Goal: Entertainment & Leisure: Consume media (video, audio)

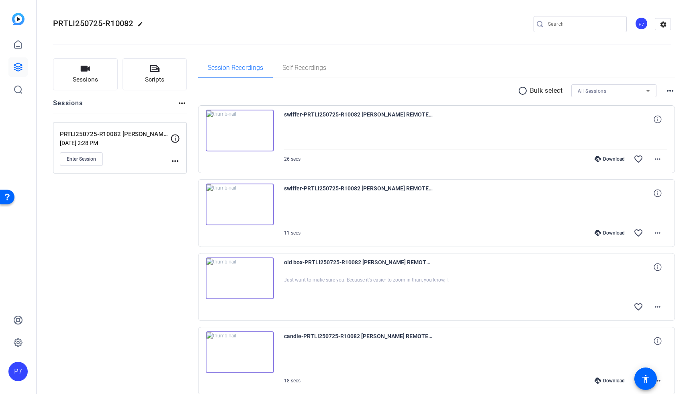
scroll to position [4505, 0]
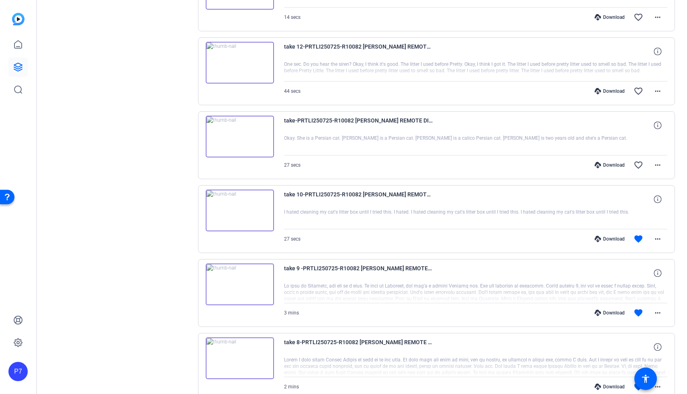
click at [236, 132] on img at bounding box center [240, 137] width 68 height 42
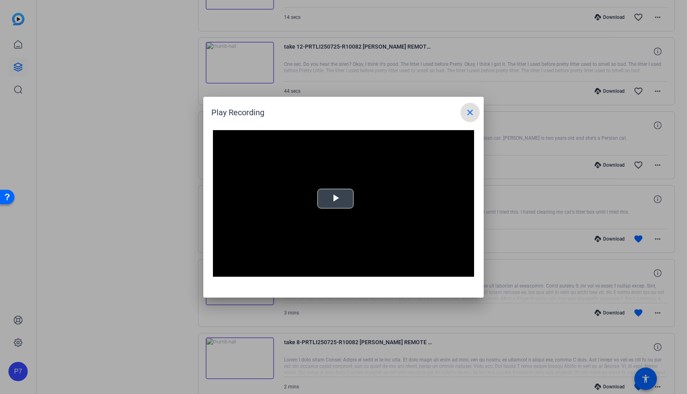
click at [346, 211] on video "Video Player" at bounding box center [343, 203] width 261 height 147
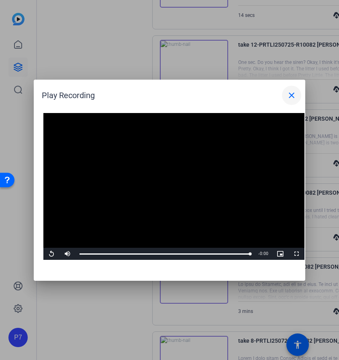
click at [295, 95] on mat-icon "close" at bounding box center [292, 95] width 10 height 10
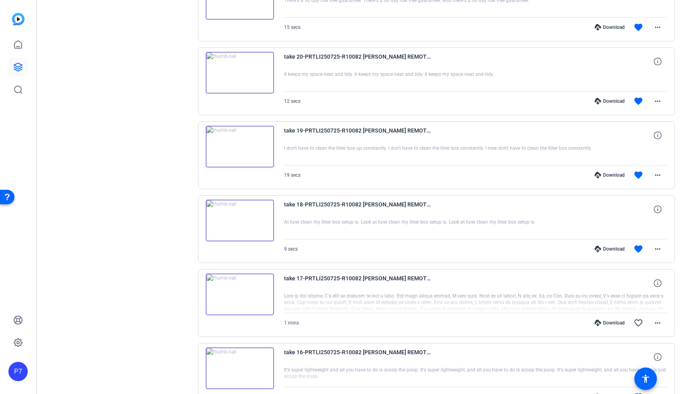
scroll to position [3637, 0]
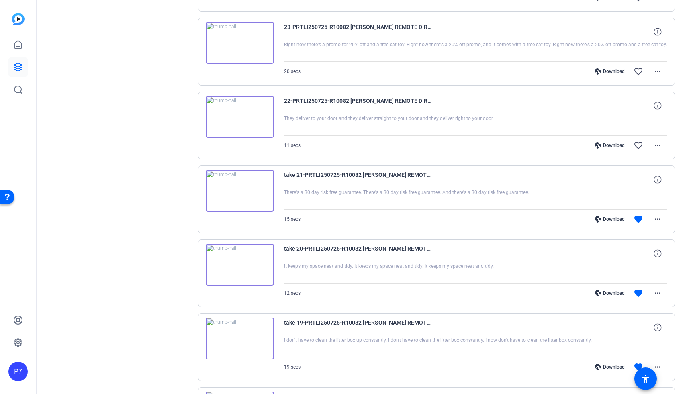
click at [234, 124] on img at bounding box center [240, 117] width 68 height 42
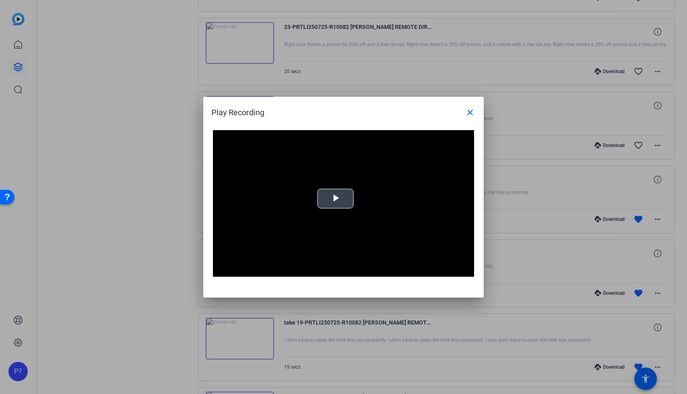
click at [336, 199] on span "Video Player" at bounding box center [336, 199] width 0 height 0
click at [483, 117] on h1 "Play Recording close" at bounding box center [343, 109] width 281 height 25
click at [472, 118] on span at bounding box center [470, 112] width 19 height 19
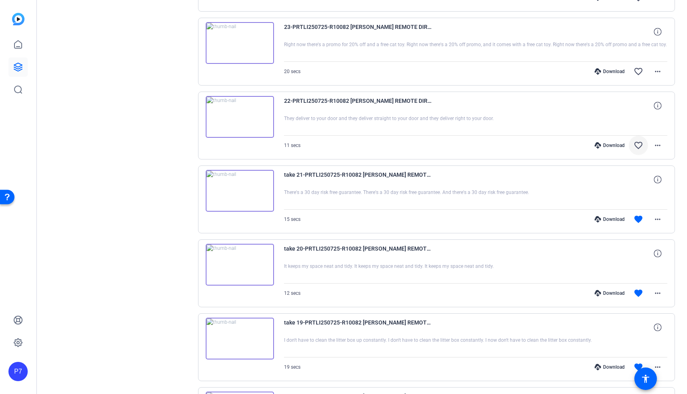
click at [642, 148] on mat-icon "favorite_border" at bounding box center [639, 146] width 10 height 10
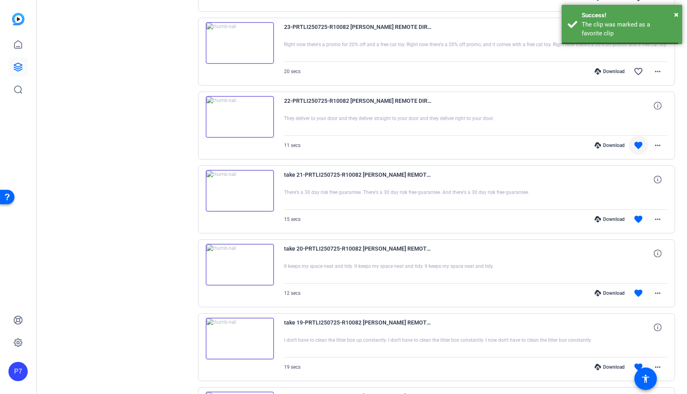
scroll to position [3526, 0]
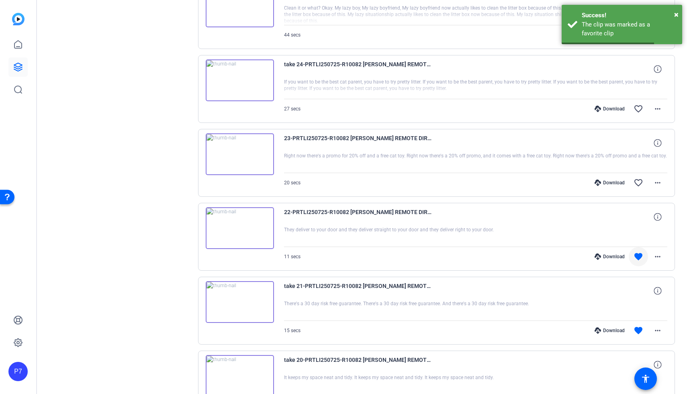
click at [244, 158] on img at bounding box center [240, 154] width 68 height 42
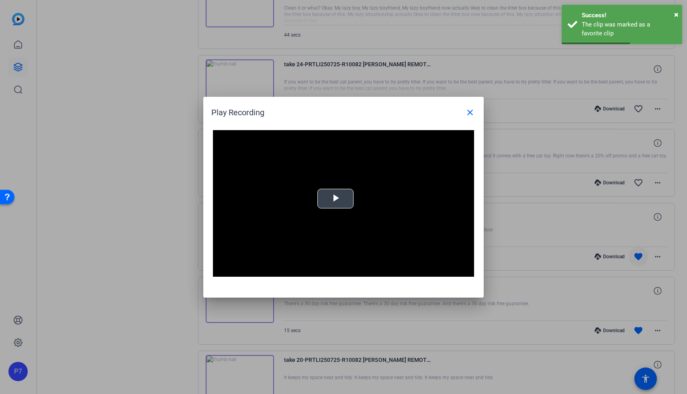
click at [336, 199] on span "Video Player" at bounding box center [336, 199] width 0 height 0
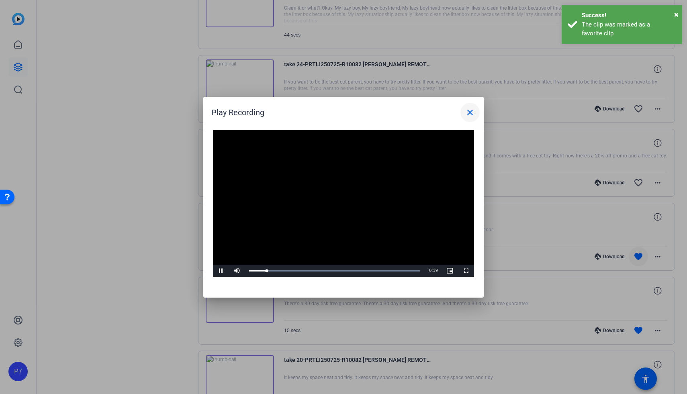
click at [471, 110] on mat-icon "close" at bounding box center [470, 113] width 10 height 10
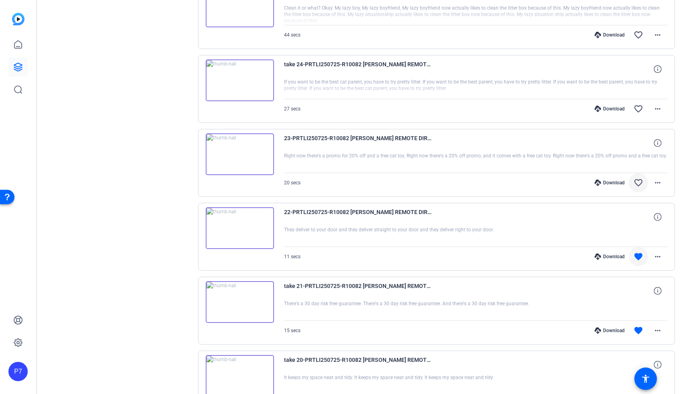
click at [639, 187] on mat-icon "favorite_border" at bounding box center [639, 183] width 10 height 10
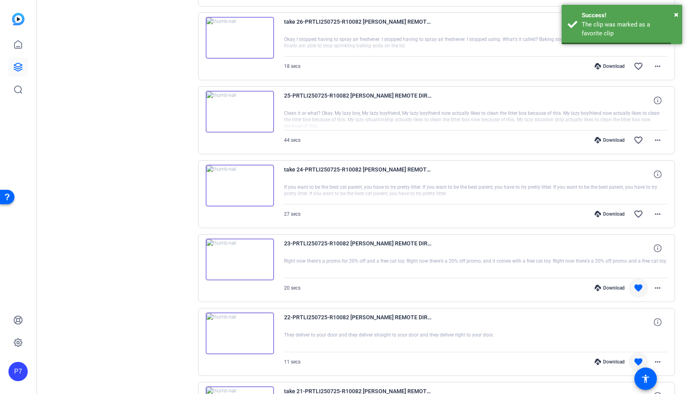
scroll to position [3364, 0]
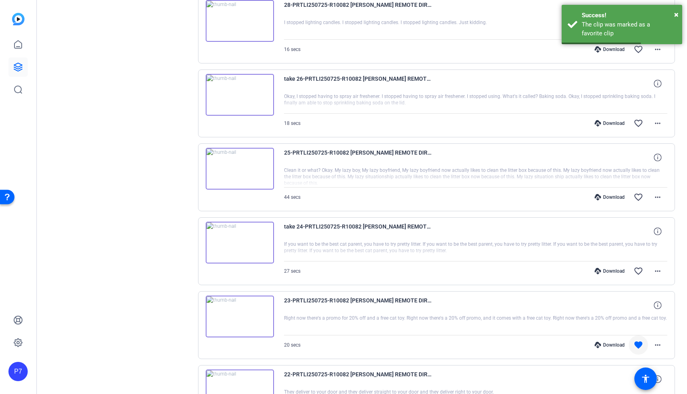
click at [246, 242] on img at bounding box center [240, 243] width 68 height 42
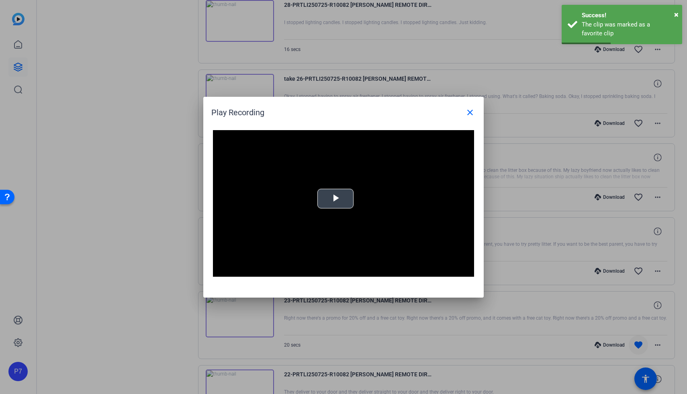
click at [336, 199] on span "Video Player" at bounding box center [336, 199] width 0 height 0
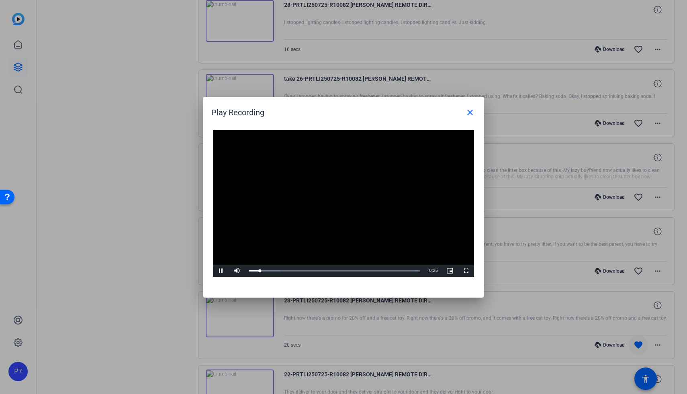
click at [561, 227] on div at bounding box center [343, 197] width 687 height 394
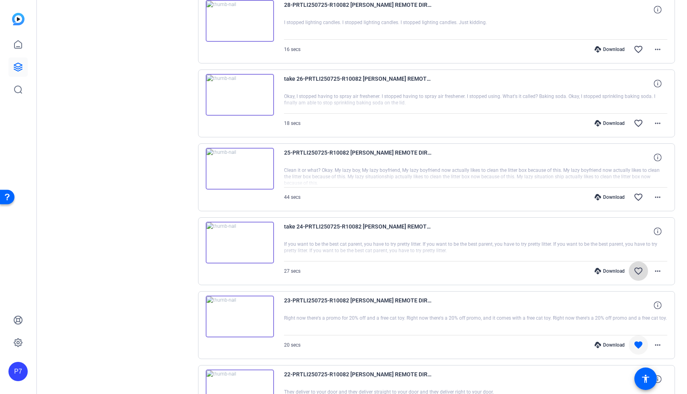
click at [637, 271] on mat-icon "favorite_border" at bounding box center [639, 271] width 10 height 10
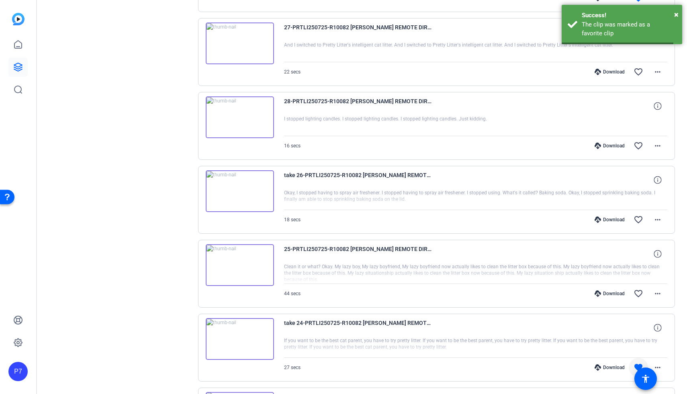
scroll to position [3247, 0]
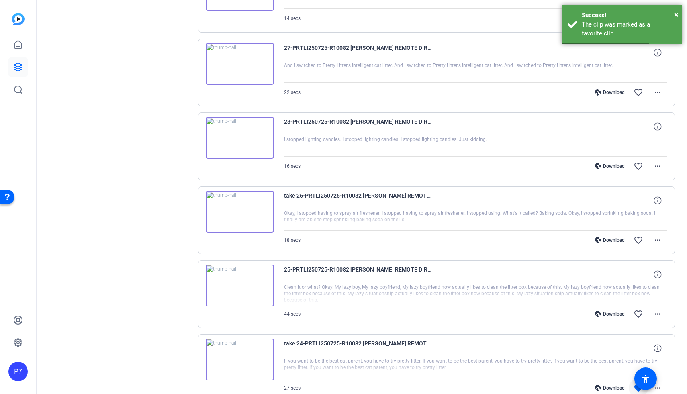
click at [248, 289] on img at bounding box center [240, 286] width 68 height 42
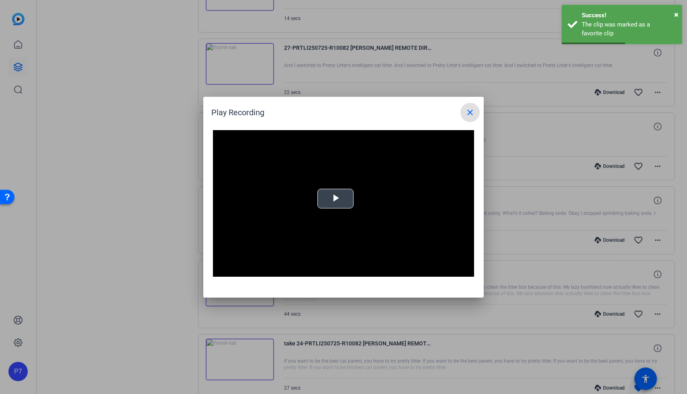
click at [336, 199] on span "Video Player" at bounding box center [336, 199] width 0 height 0
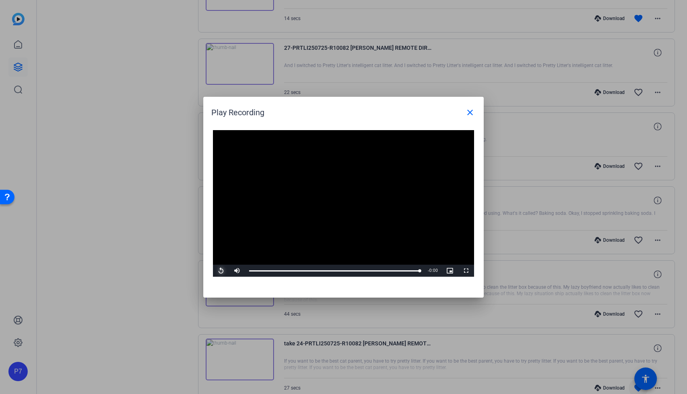
click at [223, 271] on span "Video Player" at bounding box center [221, 271] width 16 height 0
click at [473, 119] on span at bounding box center [470, 112] width 19 height 19
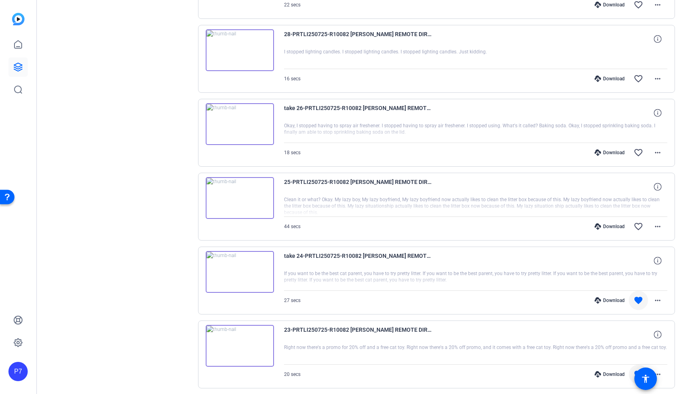
scroll to position [3335, 0]
click at [636, 224] on mat-icon "favorite_border" at bounding box center [639, 226] width 10 height 10
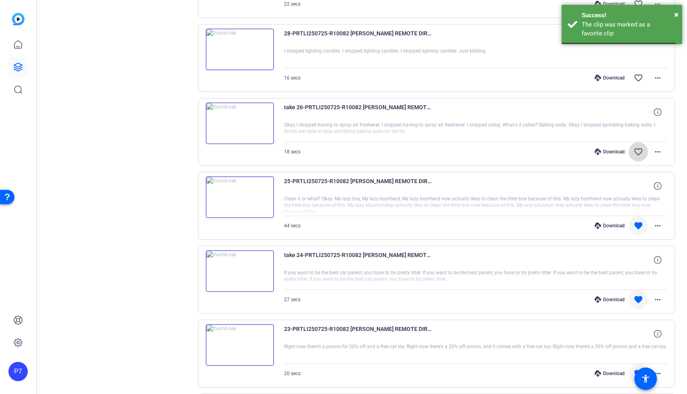
click at [637, 155] on mat-icon "favorite_border" at bounding box center [639, 152] width 10 height 10
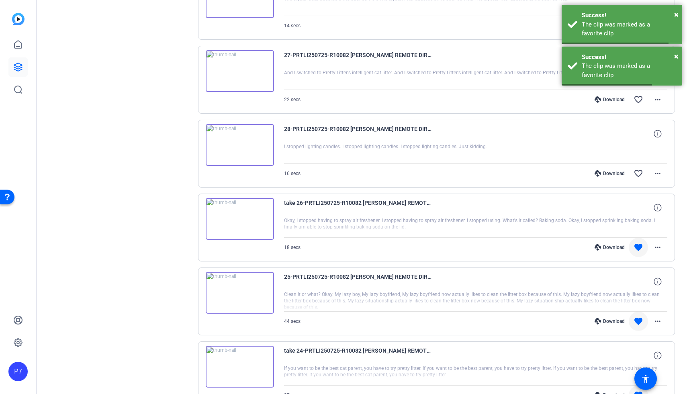
scroll to position [3170, 0]
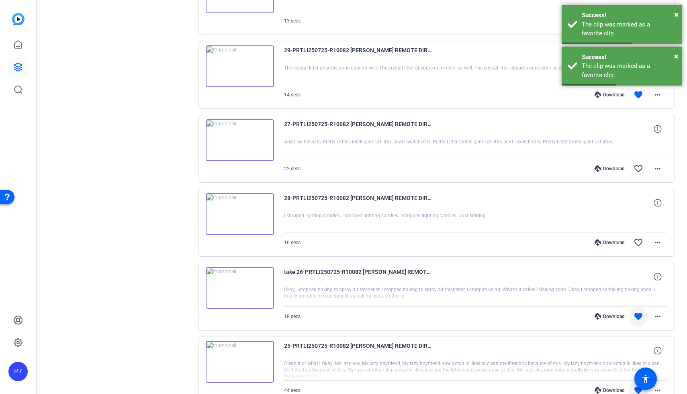
click at [241, 216] on img at bounding box center [240, 214] width 68 height 42
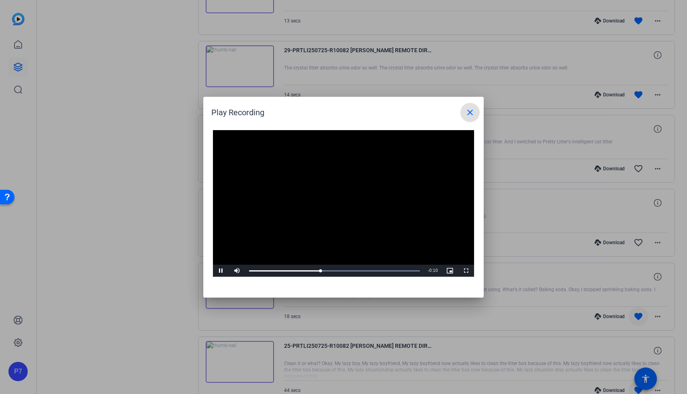
click at [465, 116] on mat-icon "close" at bounding box center [470, 113] width 10 height 10
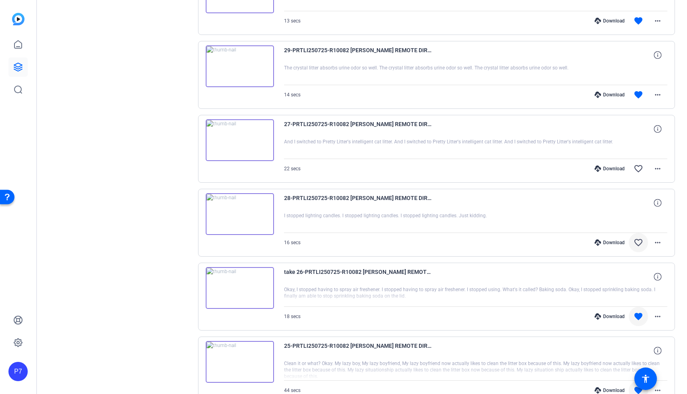
click at [641, 240] on mat-icon "favorite_border" at bounding box center [639, 243] width 10 height 10
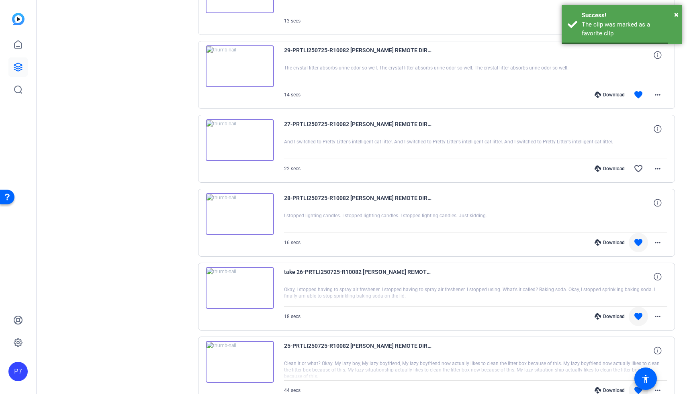
click at [236, 153] on img at bounding box center [240, 140] width 68 height 42
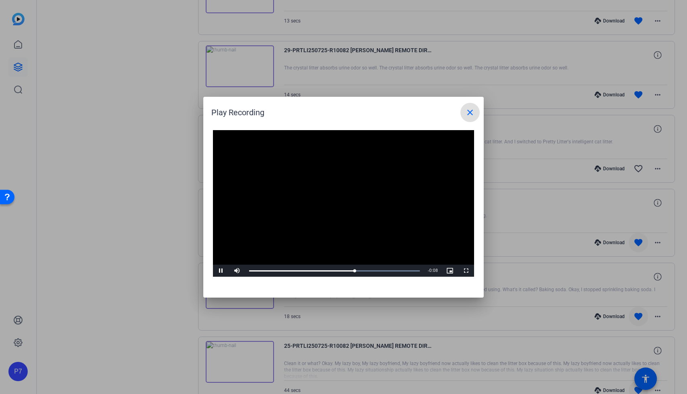
click at [469, 115] on mat-icon "close" at bounding box center [470, 113] width 10 height 10
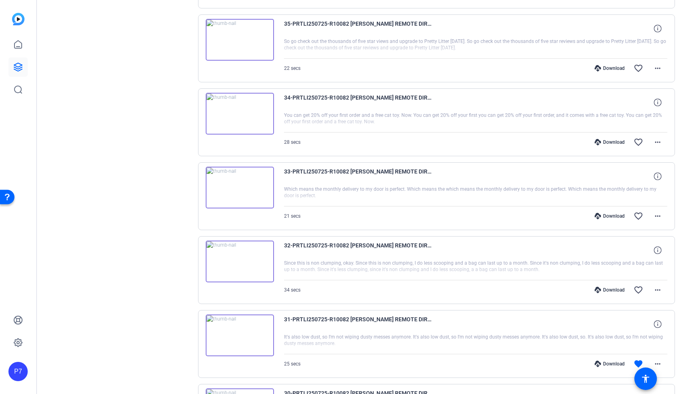
scroll to position [2746, 0]
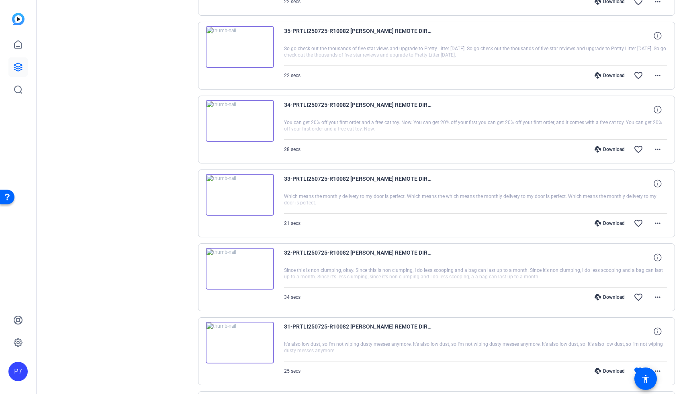
click at [247, 271] on img at bounding box center [240, 269] width 68 height 42
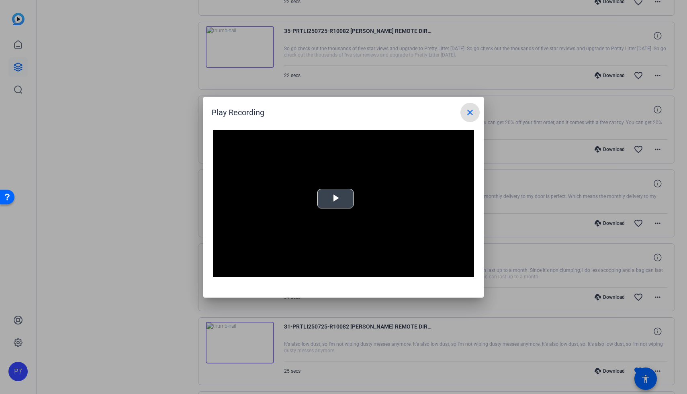
click at [336, 199] on span "Video Player" at bounding box center [336, 199] width 0 height 0
click at [466, 111] on mat-icon "close" at bounding box center [470, 113] width 10 height 10
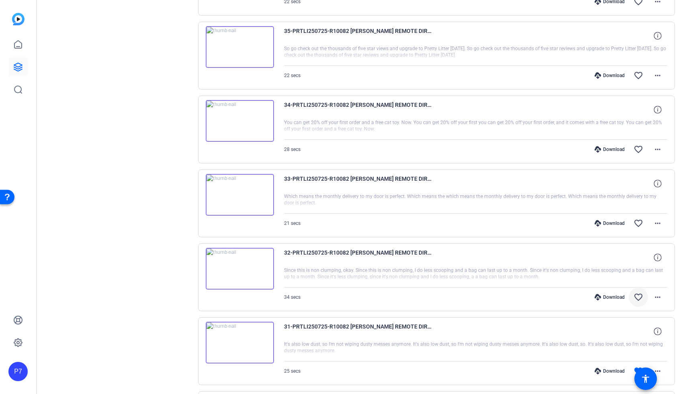
click at [640, 296] on mat-icon "favorite_border" at bounding box center [639, 298] width 10 height 10
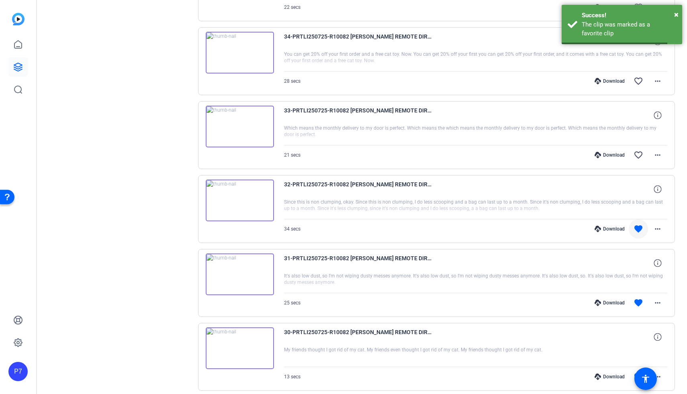
scroll to position [2684, 0]
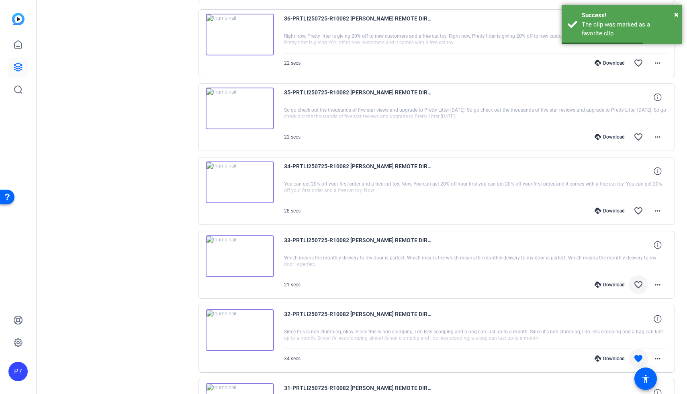
click at [636, 284] on mat-icon "favorite_border" at bounding box center [639, 285] width 10 height 10
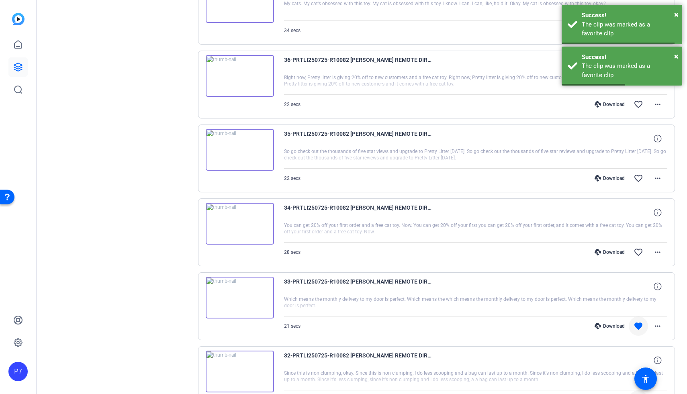
scroll to position [2641, 0]
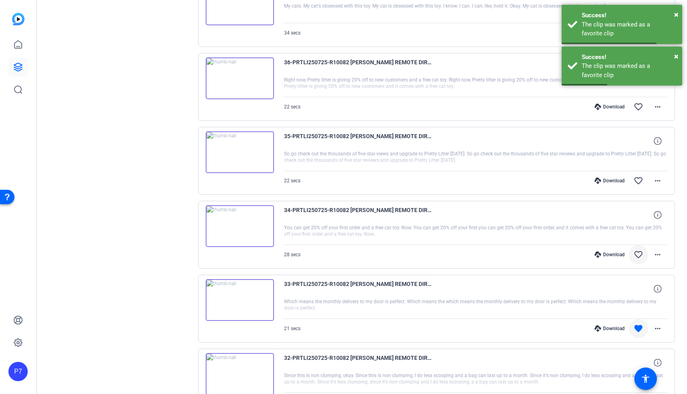
click at [639, 256] on mat-icon "favorite_border" at bounding box center [639, 255] width 10 height 10
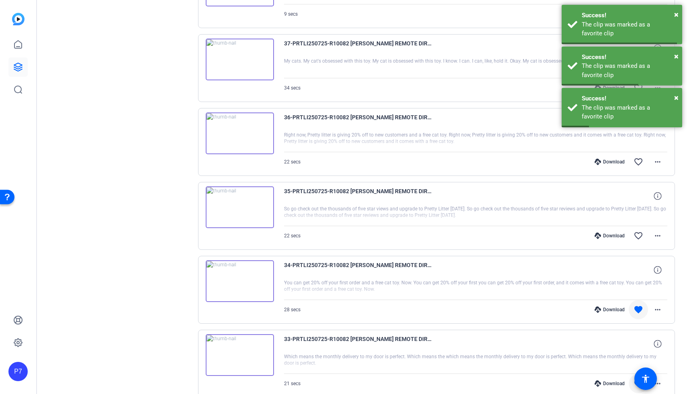
scroll to position [2585, 0]
click at [634, 238] on mat-icon "favorite_border" at bounding box center [639, 236] width 10 height 10
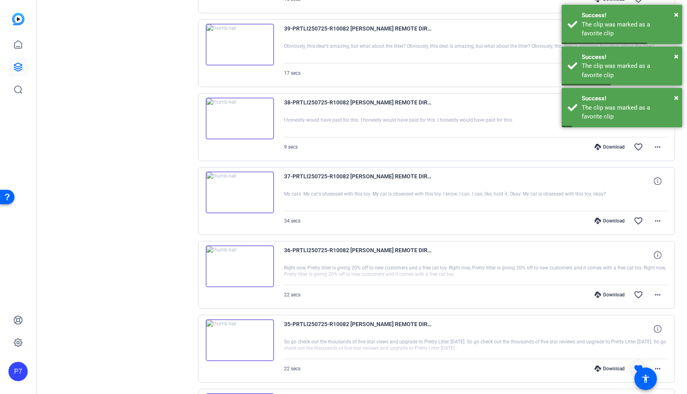
click at [239, 277] on img at bounding box center [240, 267] width 68 height 42
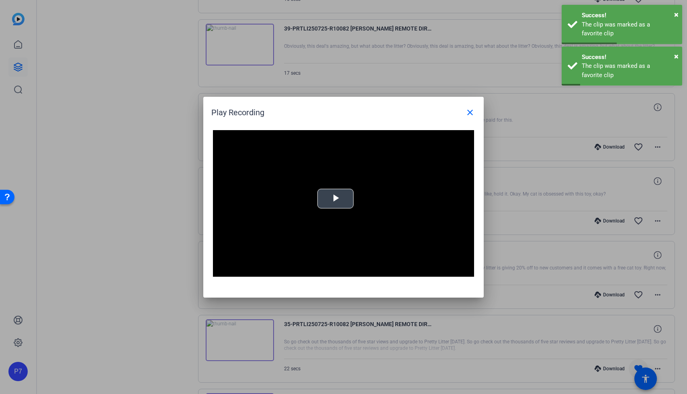
click at [336, 199] on span "Video Player" at bounding box center [336, 199] width 0 height 0
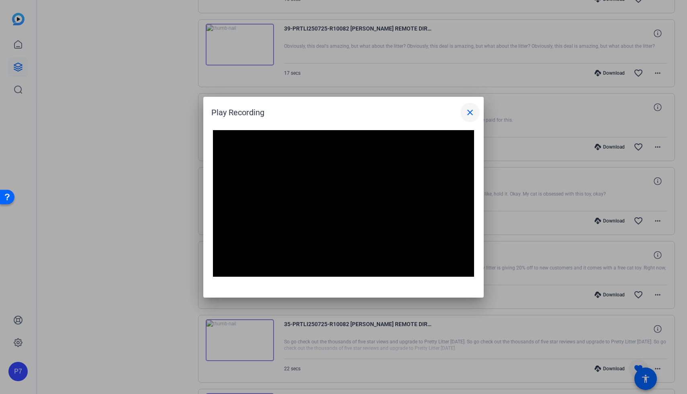
click at [470, 108] on mat-icon "close" at bounding box center [470, 113] width 10 height 10
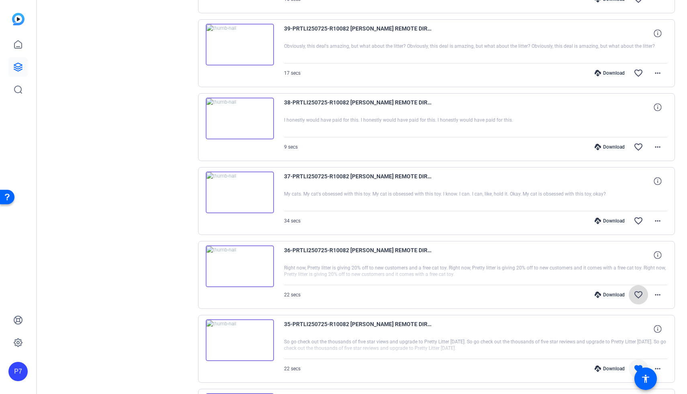
click at [630, 301] on span at bounding box center [638, 294] width 19 height 19
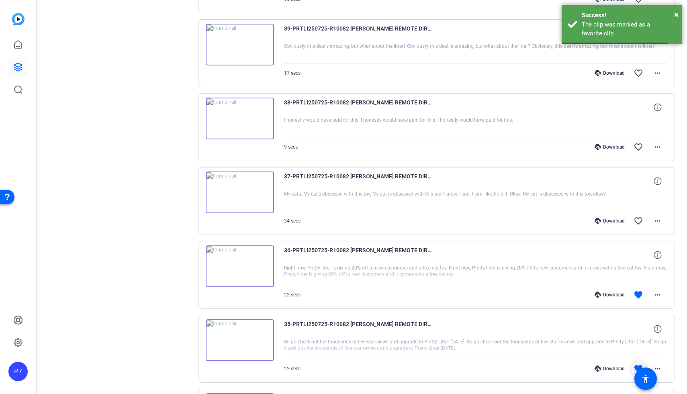
click at [213, 201] on img at bounding box center [240, 193] width 68 height 42
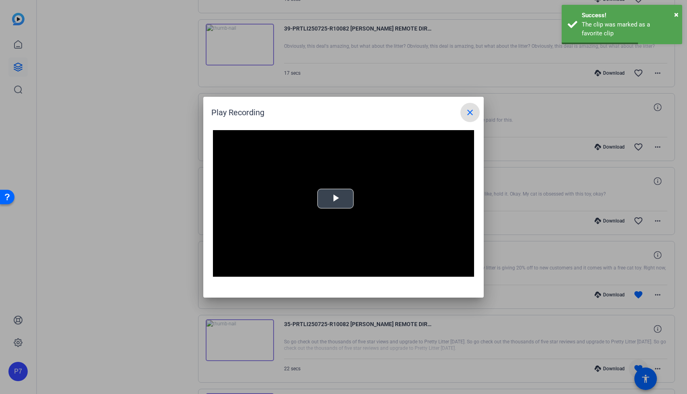
click at [336, 199] on span "Video Player" at bounding box center [336, 199] width 0 height 0
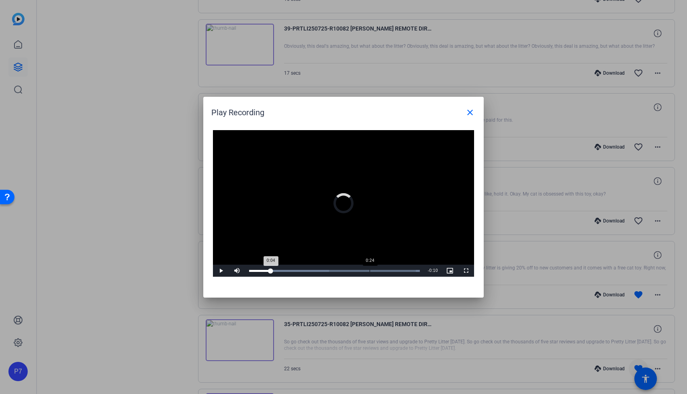
click at [369, 268] on div "Loaded : 100.00% 0:24 0:04" at bounding box center [334, 271] width 179 height 12
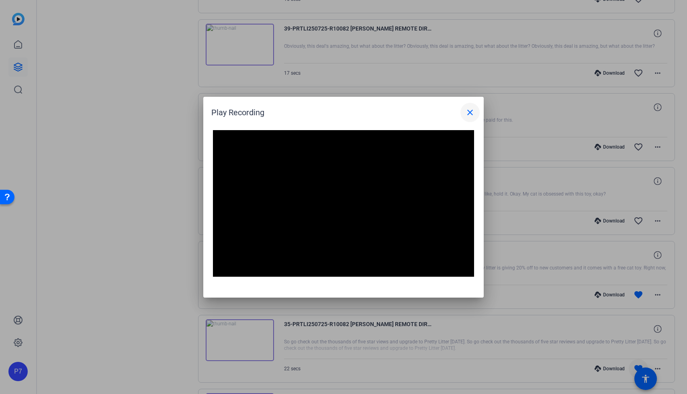
click at [468, 114] on mat-icon "close" at bounding box center [470, 113] width 10 height 10
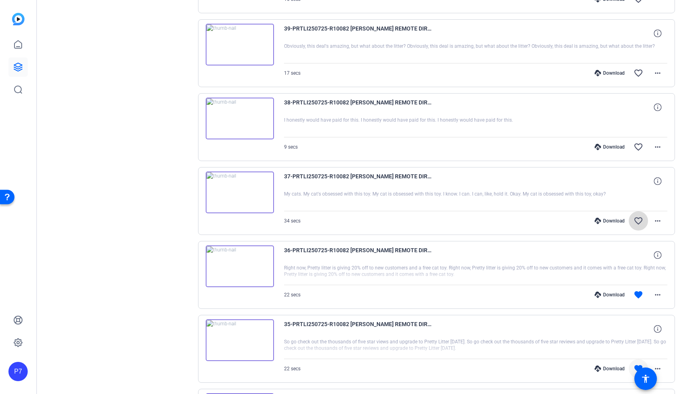
click at [635, 219] on mat-icon "favorite_border" at bounding box center [639, 221] width 10 height 10
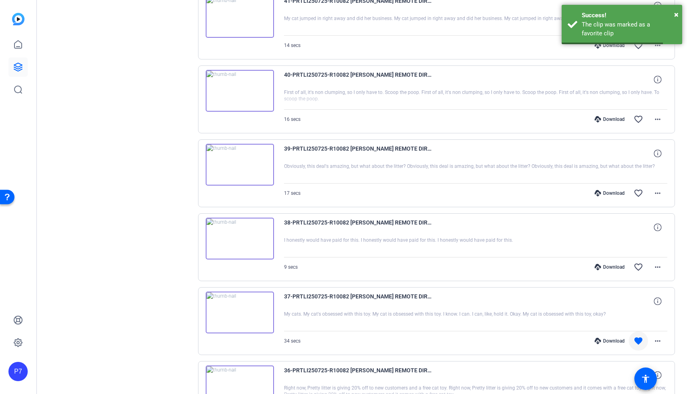
scroll to position [2331, 0]
click at [241, 248] on img at bounding box center [240, 240] width 68 height 42
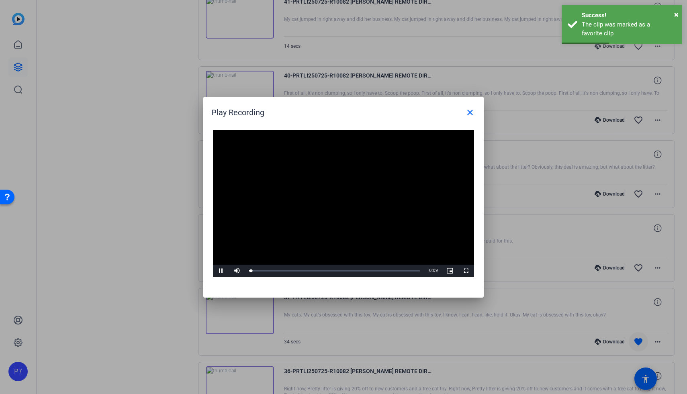
click at [341, 195] on video "Video Player" at bounding box center [343, 203] width 261 height 147
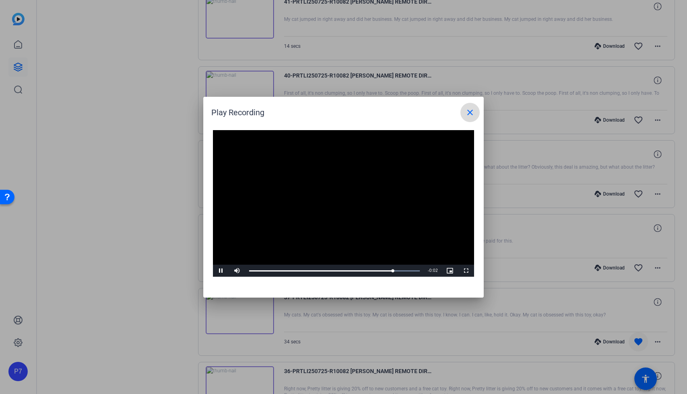
click at [468, 115] on mat-icon "close" at bounding box center [470, 113] width 10 height 10
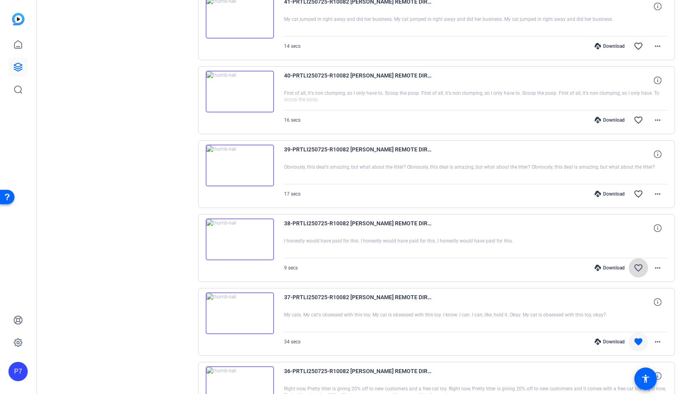
click at [641, 270] on mat-icon "favorite_border" at bounding box center [639, 268] width 10 height 10
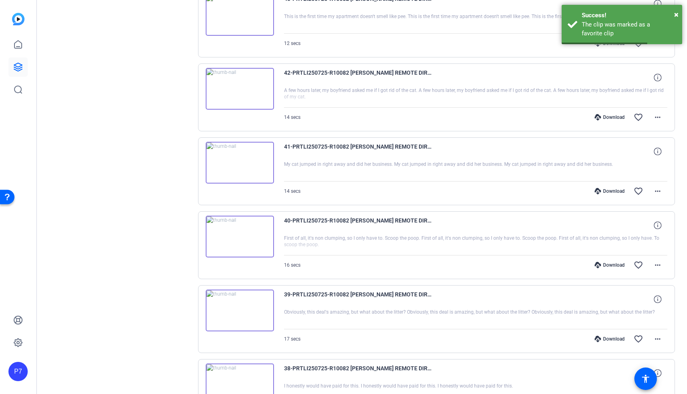
scroll to position [2185, 0]
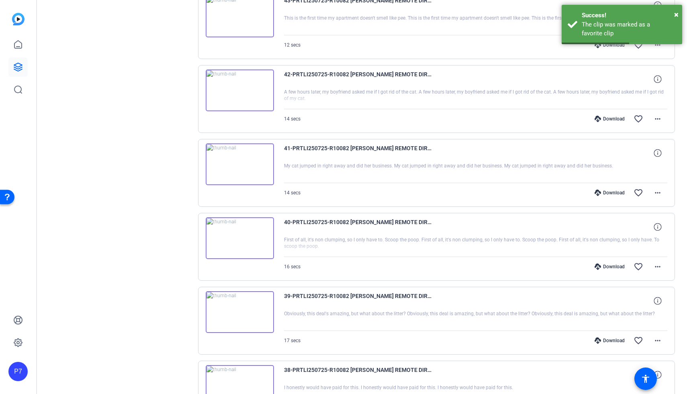
click at [246, 321] on img at bounding box center [240, 312] width 68 height 42
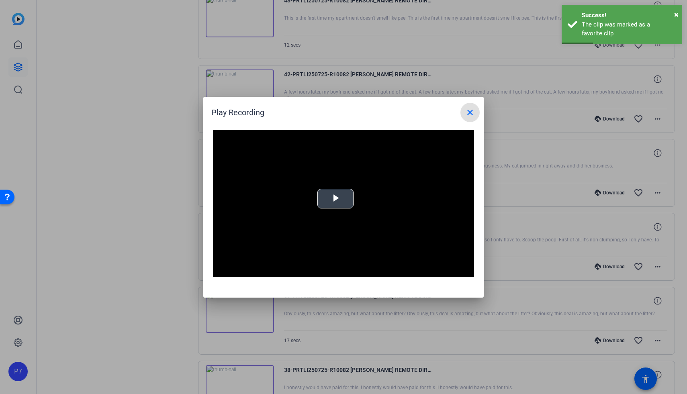
click at [336, 199] on span "Video Player" at bounding box center [336, 199] width 0 height 0
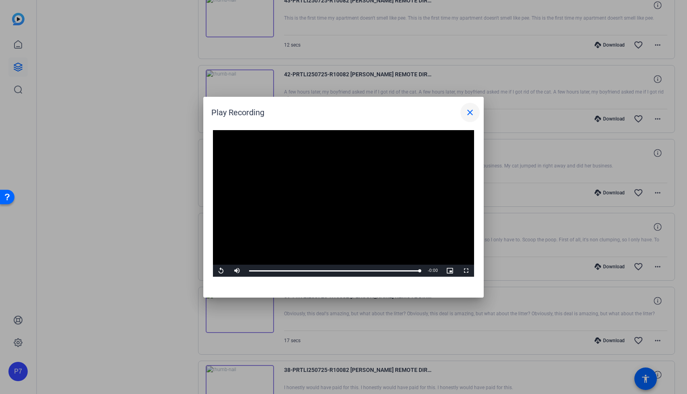
click at [469, 112] on mat-icon "close" at bounding box center [470, 113] width 10 height 10
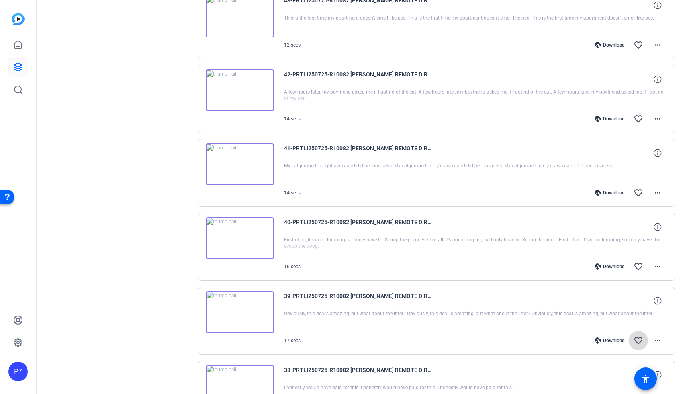
click at [637, 344] on mat-icon "favorite_border" at bounding box center [639, 341] width 10 height 10
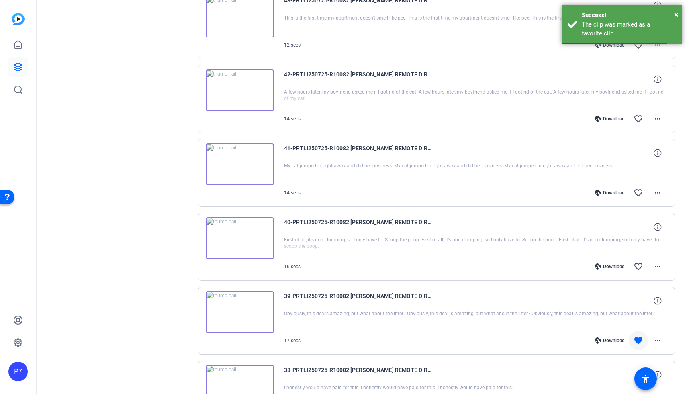
click at [244, 232] on img at bounding box center [240, 238] width 68 height 42
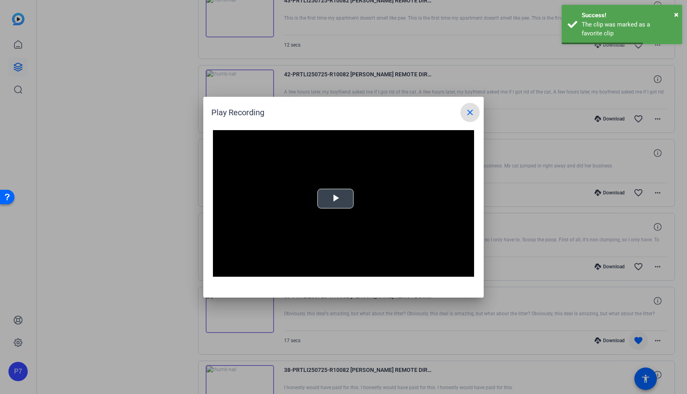
click at [336, 199] on span "Video Player" at bounding box center [336, 199] width 0 height 0
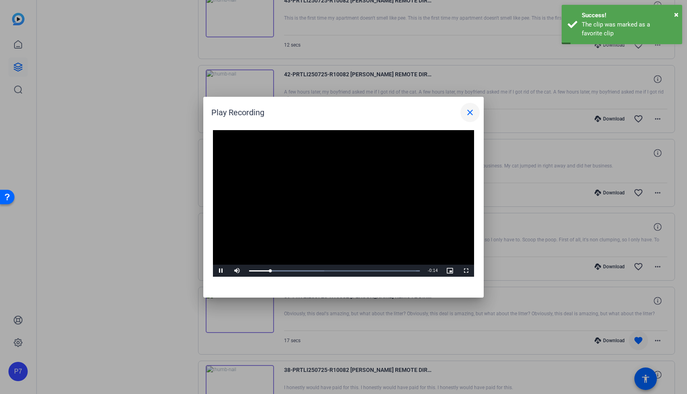
click at [473, 113] on mat-icon "close" at bounding box center [470, 113] width 10 height 10
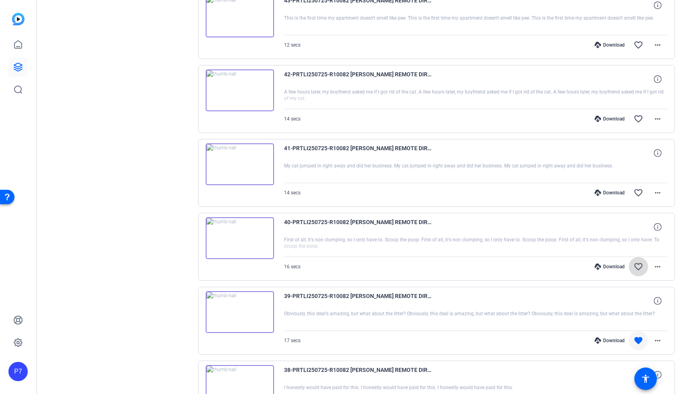
click at [635, 269] on mat-icon "favorite_border" at bounding box center [639, 267] width 10 height 10
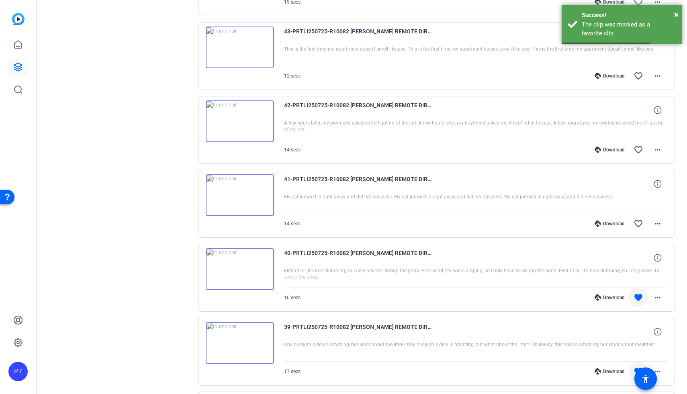
scroll to position [2153, 0]
click at [241, 199] on img at bounding box center [240, 196] width 68 height 42
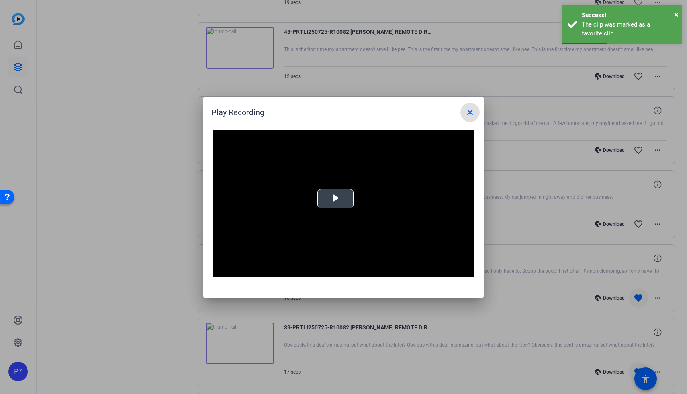
click at [336, 199] on span "Video Player" at bounding box center [336, 199] width 0 height 0
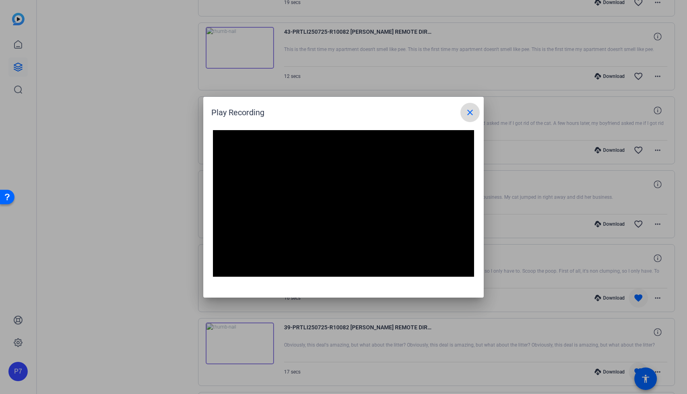
click at [470, 114] on mat-icon "close" at bounding box center [470, 113] width 10 height 10
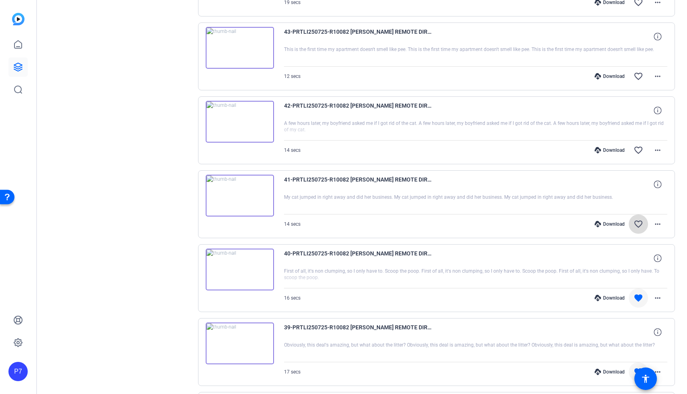
click at [638, 227] on mat-icon "favorite_border" at bounding box center [639, 224] width 10 height 10
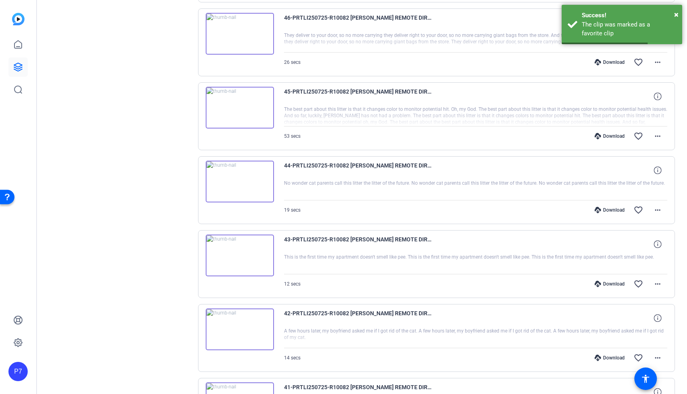
scroll to position [1944, 0]
click at [251, 320] on img at bounding box center [240, 331] width 68 height 42
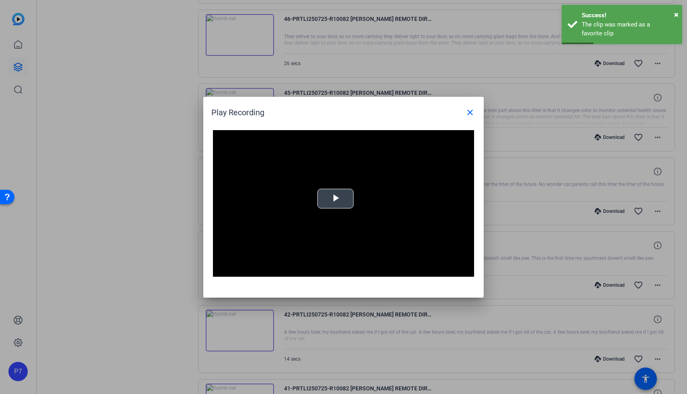
click at [331, 207] on div "Video Player is loading. Play Video Play Mute Current Time 0:00 / Duration 0:14…" at bounding box center [343, 203] width 261 height 147
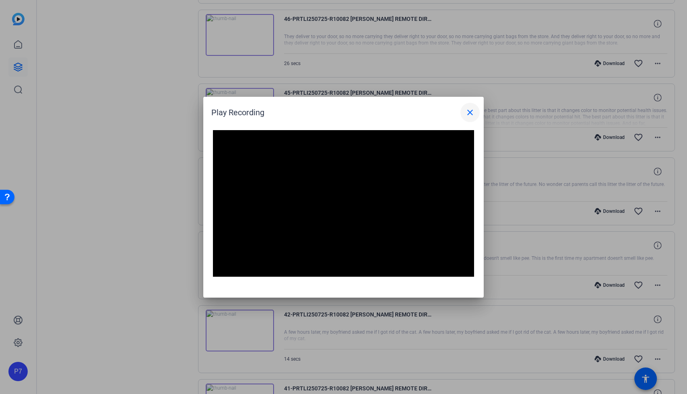
click at [471, 115] on mat-icon "close" at bounding box center [470, 113] width 10 height 10
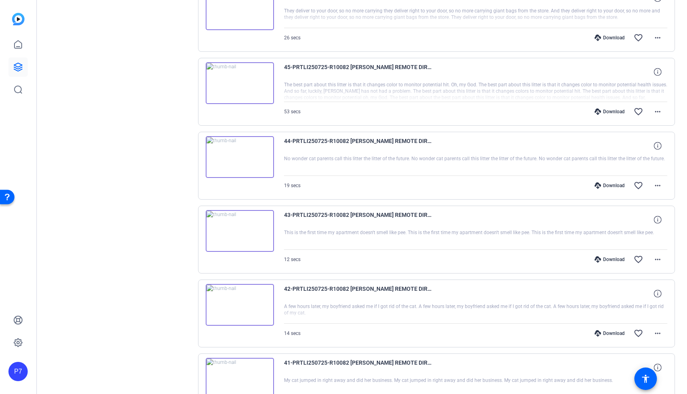
scroll to position [1975, 0]
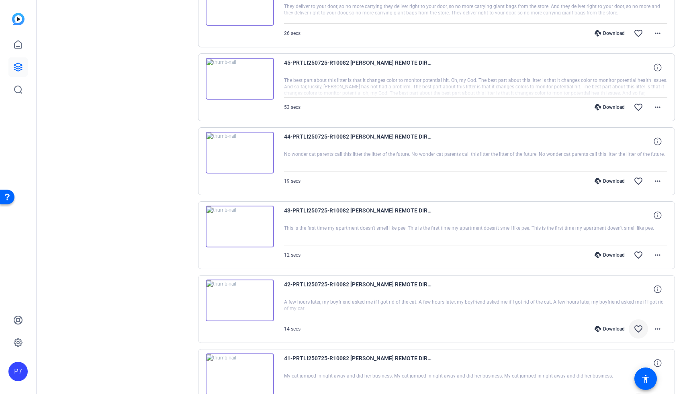
click at [641, 327] on mat-icon "favorite_border" at bounding box center [639, 329] width 10 height 10
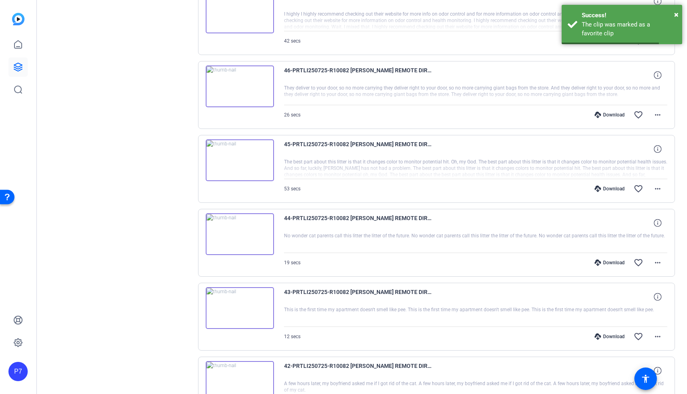
scroll to position [1893, 0]
click at [239, 313] on img at bounding box center [240, 308] width 68 height 42
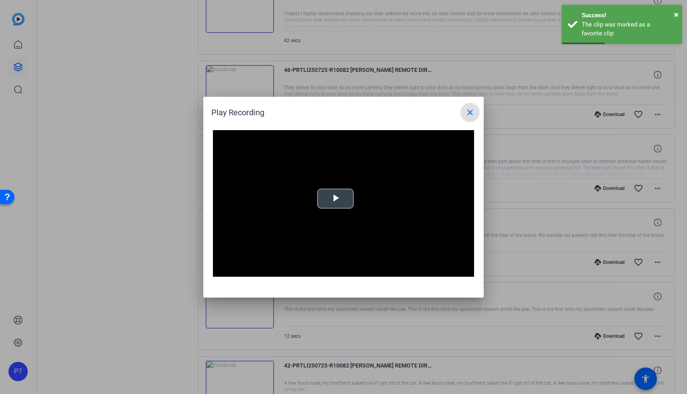
click at [336, 199] on span "Video Player" at bounding box center [336, 199] width 0 height 0
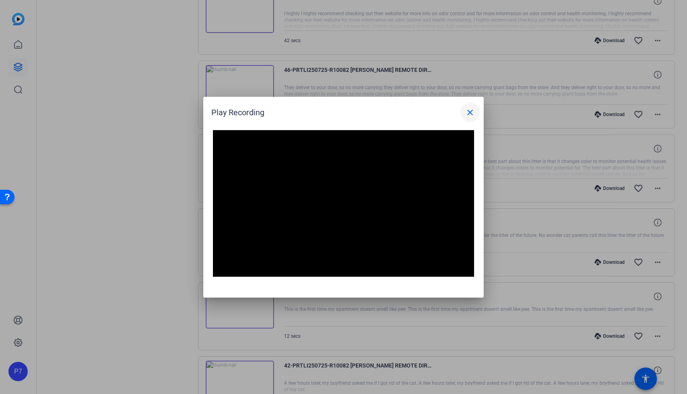
click at [469, 114] on mat-icon "close" at bounding box center [470, 113] width 10 height 10
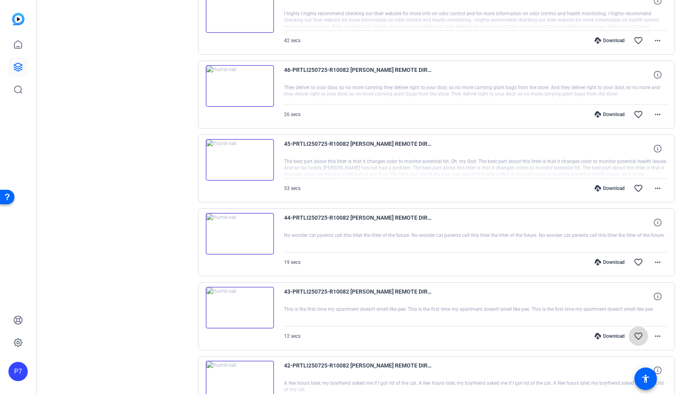
click at [637, 339] on mat-icon "favorite_border" at bounding box center [639, 337] width 10 height 10
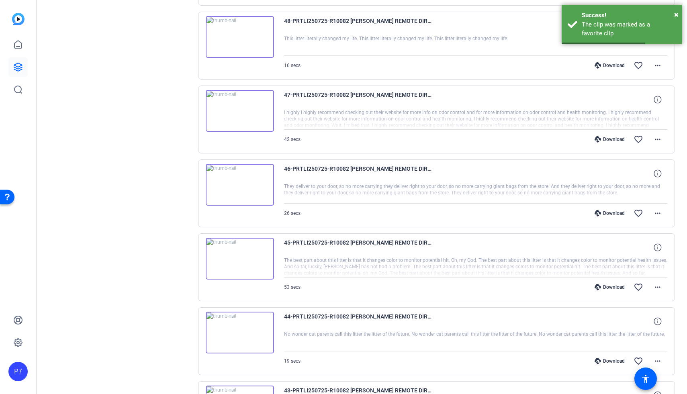
scroll to position [1795, 0]
click at [253, 332] on img at bounding box center [240, 332] width 68 height 42
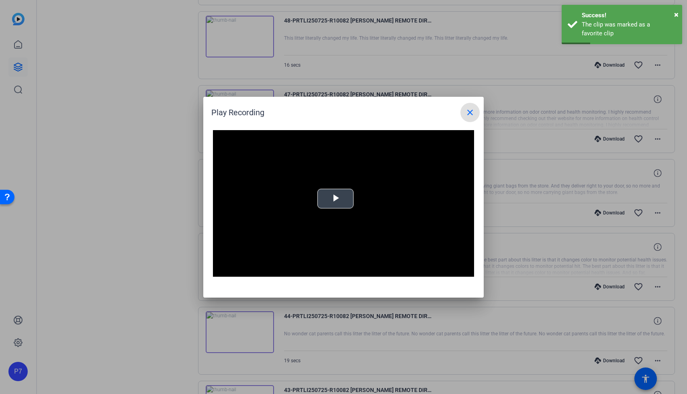
click at [336, 199] on span "Video Player" at bounding box center [336, 199] width 0 height 0
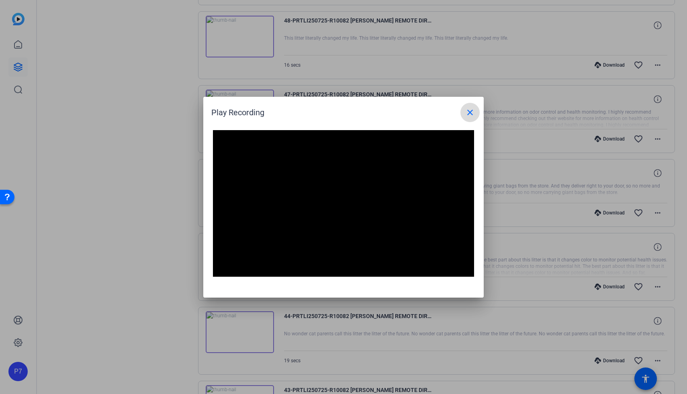
click at [471, 111] on mat-icon "close" at bounding box center [470, 113] width 10 height 10
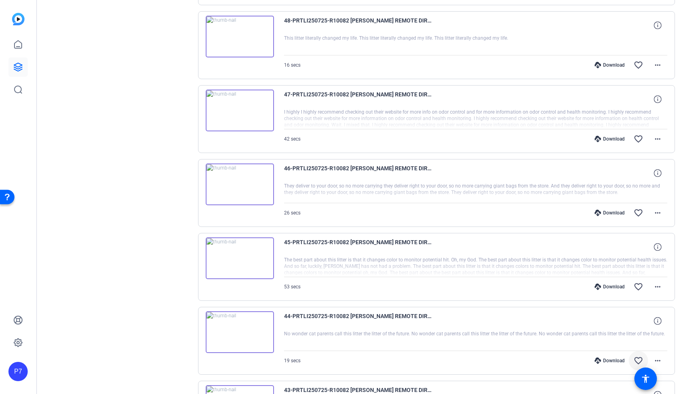
click at [640, 361] on mat-icon "favorite_border" at bounding box center [639, 361] width 10 height 10
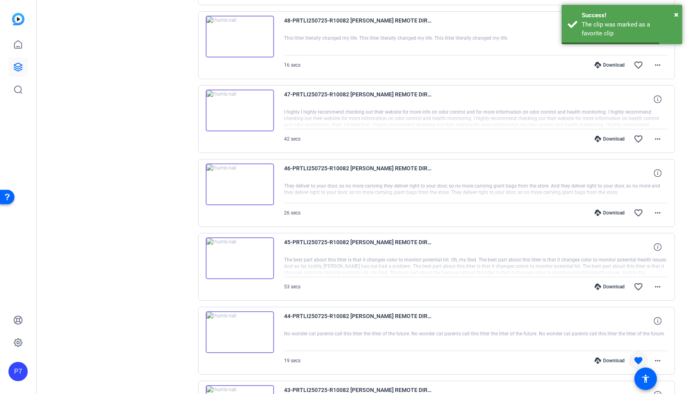
click at [255, 250] on img at bounding box center [240, 259] width 68 height 42
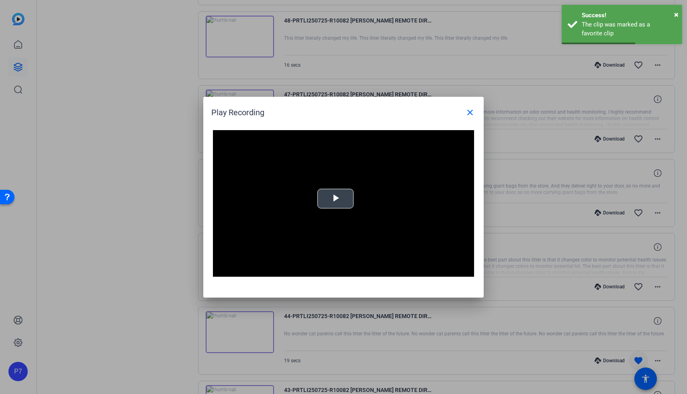
click at [336, 199] on span "Video Player" at bounding box center [336, 199] width 0 height 0
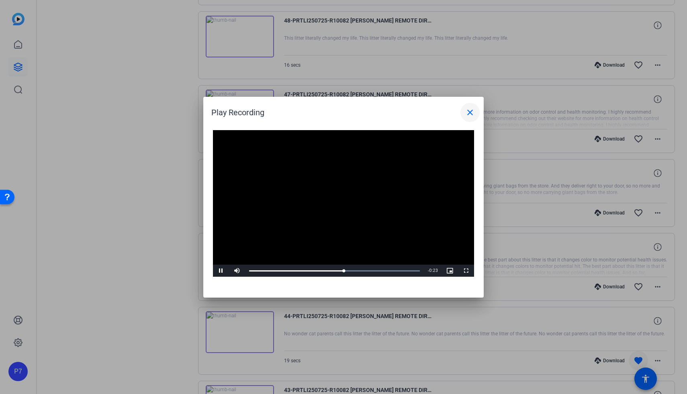
click at [467, 111] on mat-icon "close" at bounding box center [470, 113] width 10 height 10
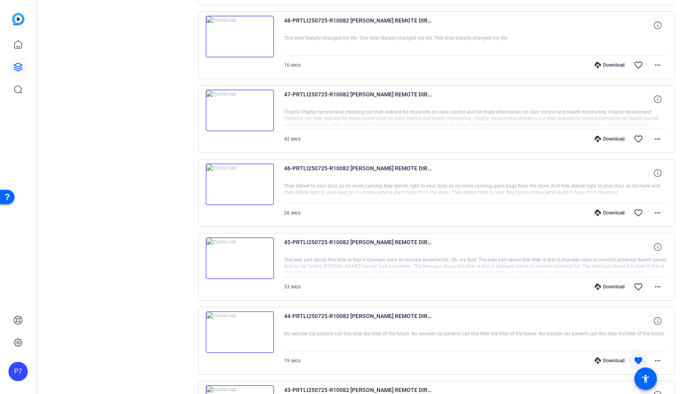
click at [222, 183] on img at bounding box center [240, 185] width 68 height 42
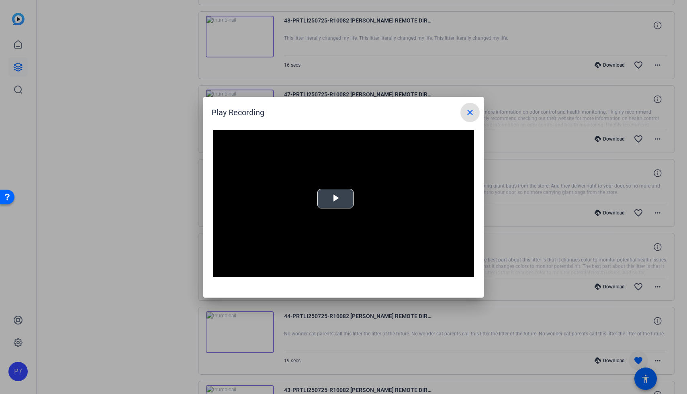
click at [336, 199] on span "Video Player" at bounding box center [336, 199] width 0 height 0
click at [463, 114] on span at bounding box center [470, 112] width 19 height 19
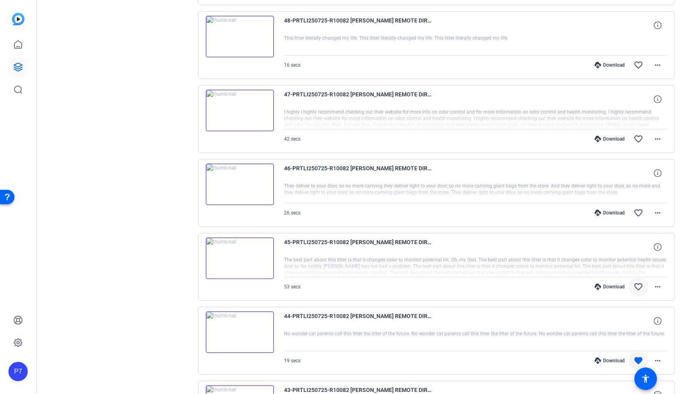
click at [639, 285] on mat-icon "favorite_border" at bounding box center [639, 287] width 10 height 10
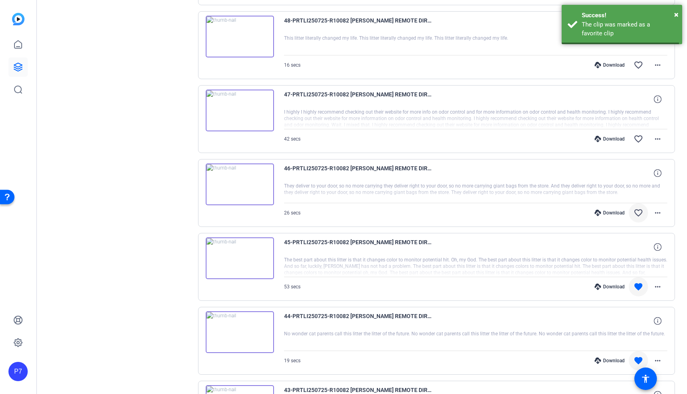
click at [633, 215] on span at bounding box center [638, 212] width 19 height 19
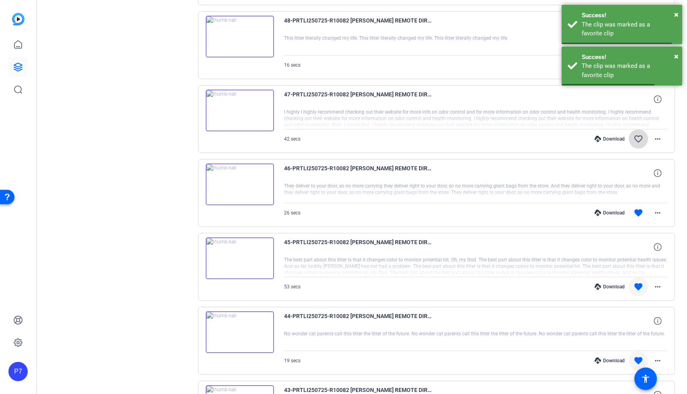
click at [635, 139] on mat-icon "favorite_border" at bounding box center [639, 139] width 10 height 10
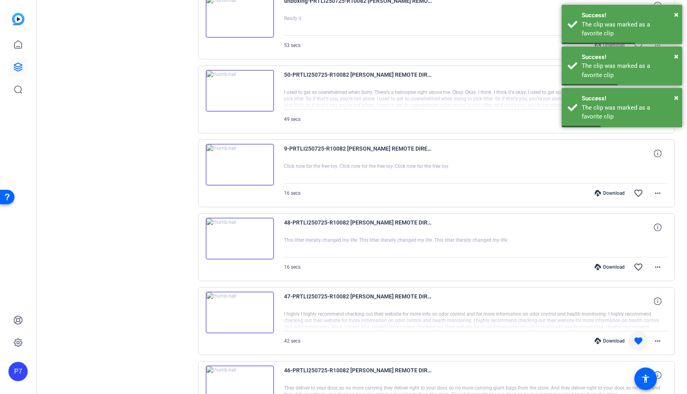
scroll to position [1616, 0]
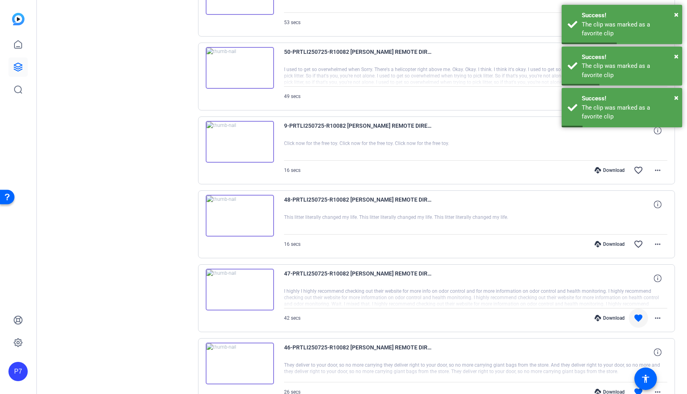
click at [230, 287] on img at bounding box center [240, 290] width 68 height 42
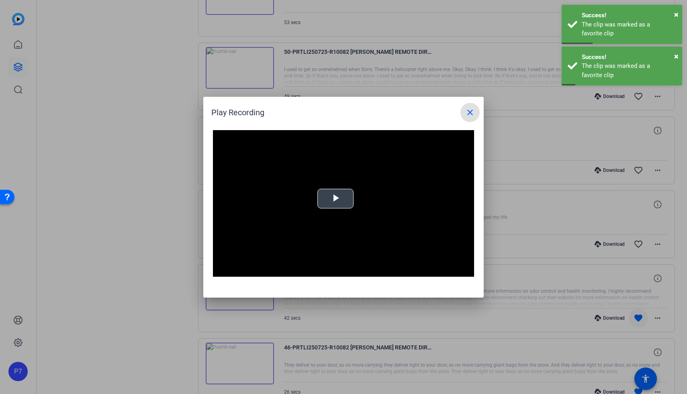
click at [336, 199] on span "Video Player" at bounding box center [336, 199] width 0 height 0
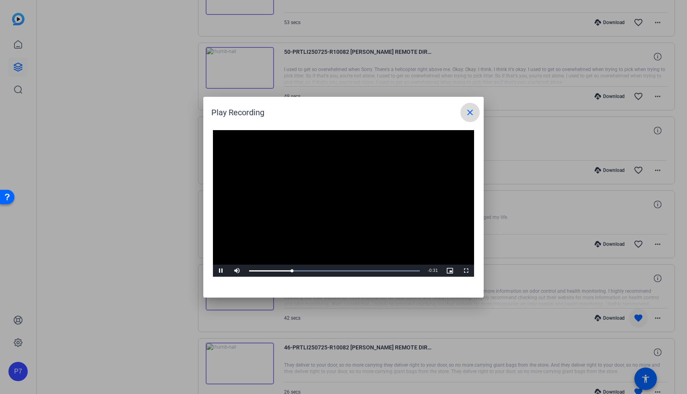
click at [469, 113] on mat-icon "close" at bounding box center [470, 113] width 10 height 10
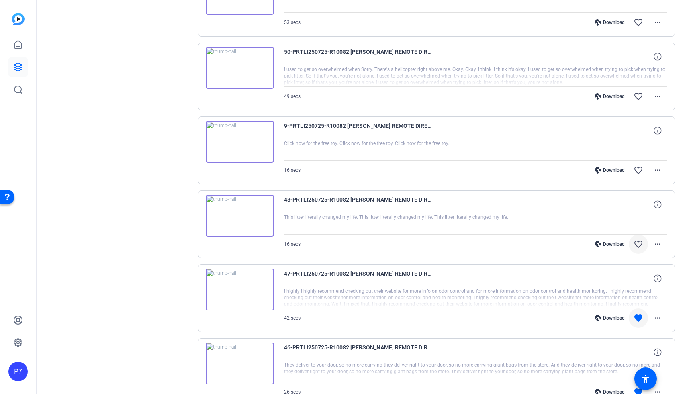
click at [636, 247] on mat-icon "favorite_border" at bounding box center [639, 245] width 10 height 10
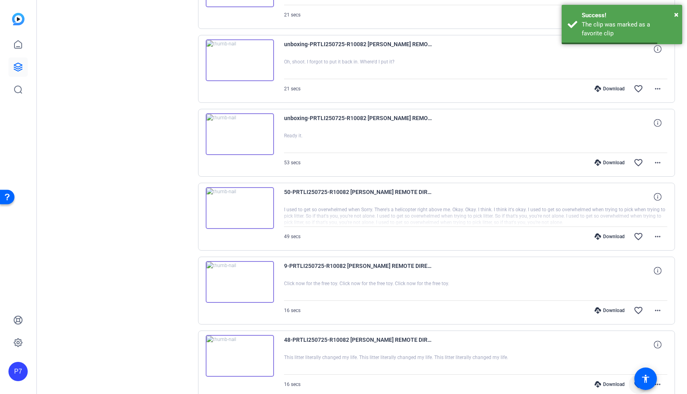
scroll to position [1475, 0]
click at [252, 285] on img at bounding box center [240, 282] width 68 height 42
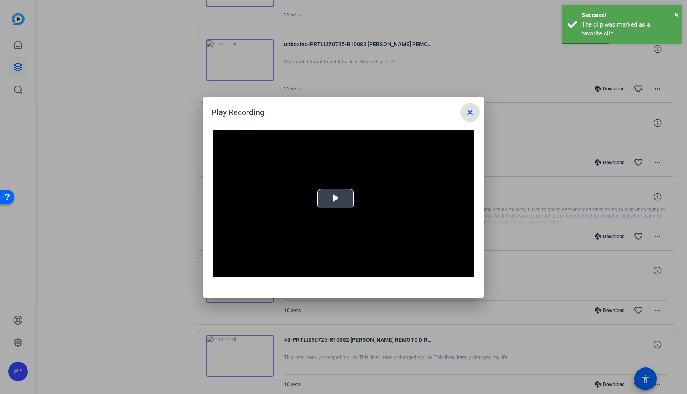
click at [336, 199] on span "Video Player" at bounding box center [336, 199] width 0 height 0
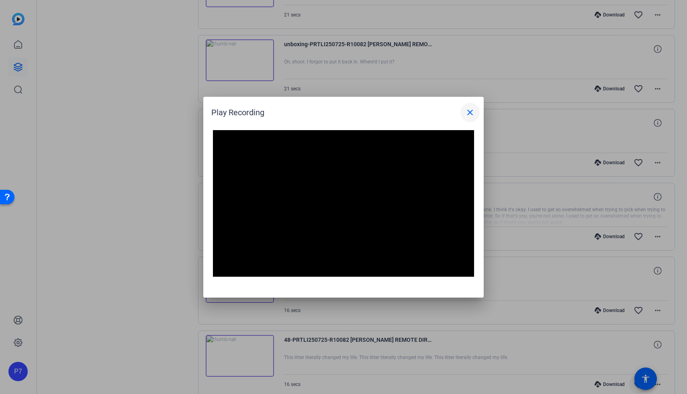
click at [470, 112] on mat-icon "close" at bounding box center [470, 113] width 10 height 10
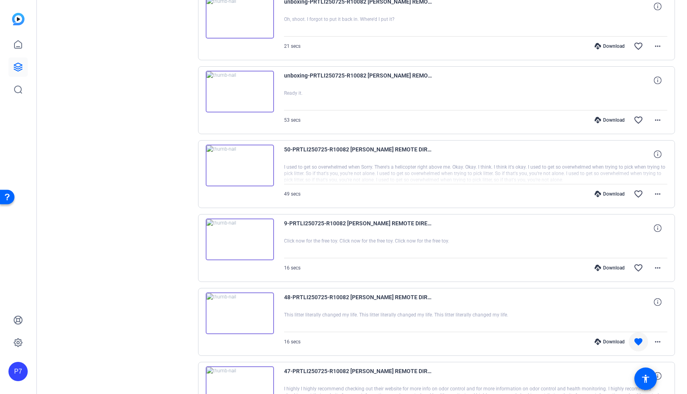
scroll to position [1518, 0]
click at [637, 269] on mat-icon "favorite_border" at bounding box center [639, 268] width 10 height 10
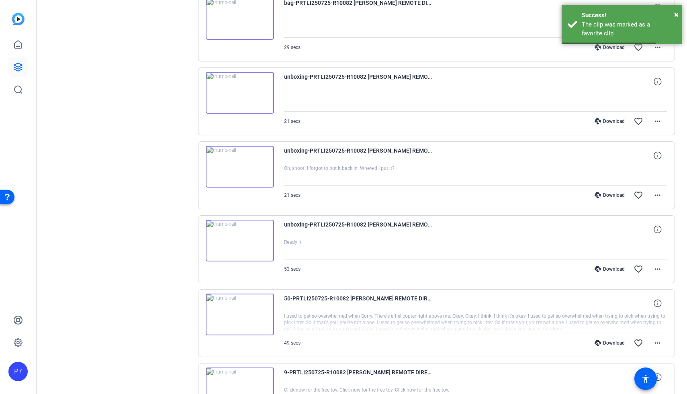
scroll to position [1368, 0]
click at [250, 320] on img at bounding box center [240, 316] width 68 height 42
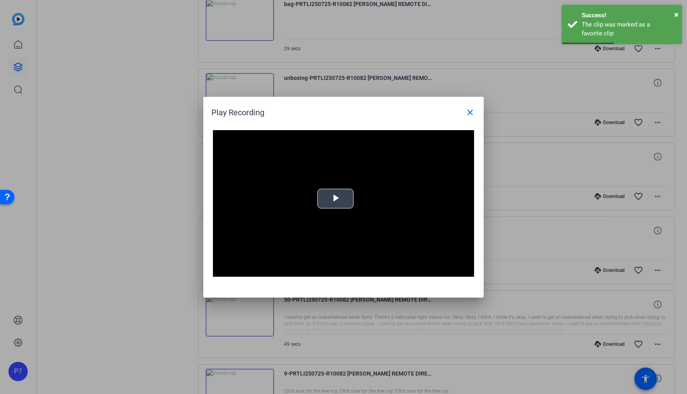
click at [336, 199] on span "Video Player" at bounding box center [336, 199] width 0 height 0
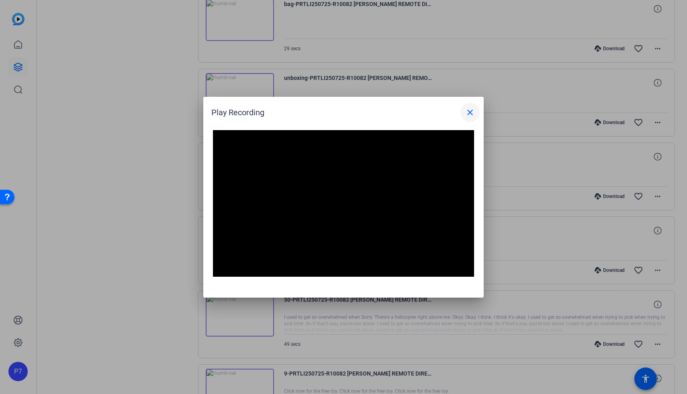
click at [470, 116] on mat-icon "close" at bounding box center [470, 113] width 10 height 10
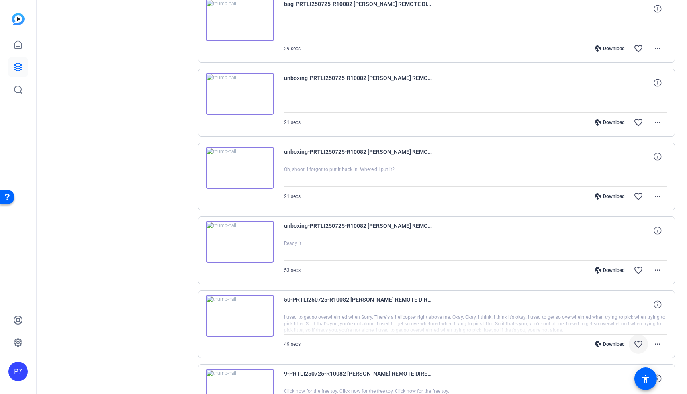
click at [640, 348] on mat-icon "favorite_border" at bounding box center [639, 345] width 10 height 10
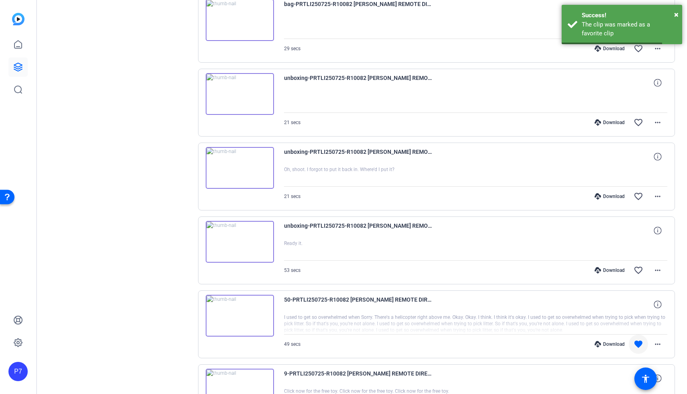
click at [266, 248] on img at bounding box center [240, 242] width 68 height 42
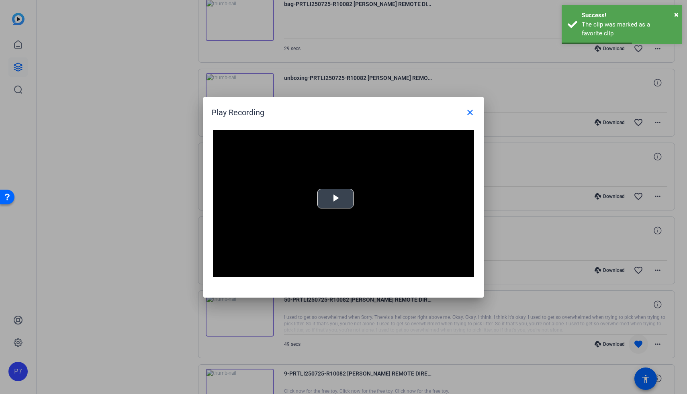
click at [336, 199] on span "Video Player" at bounding box center [336, 199] width 0 height 0
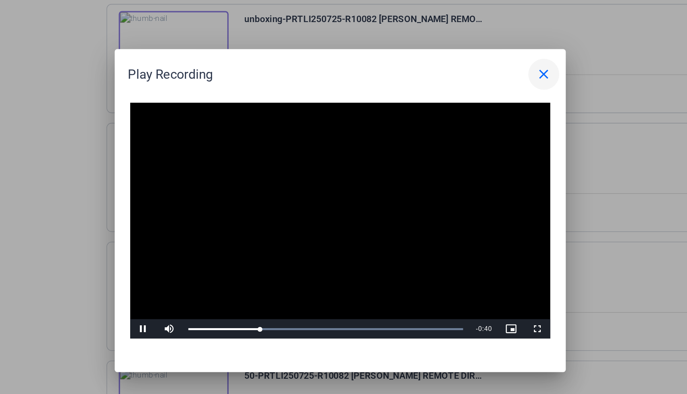
click at [470, 111] on mat-icon "close" at bounding box center [470, 113] width 10 height 10
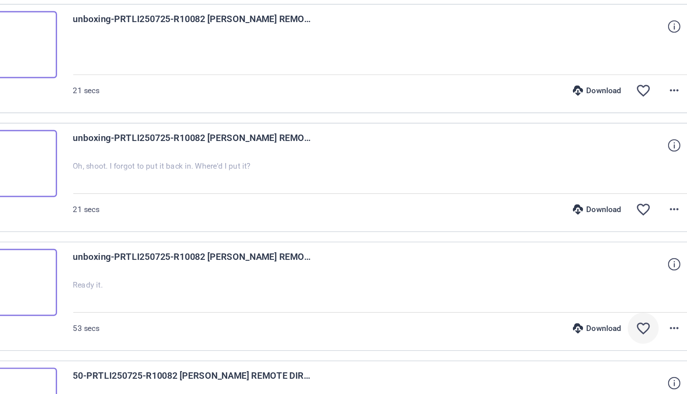
click at [639, 271] on mat-icon "favorite_border" at bounding box center [639, 271] width 10 height 10
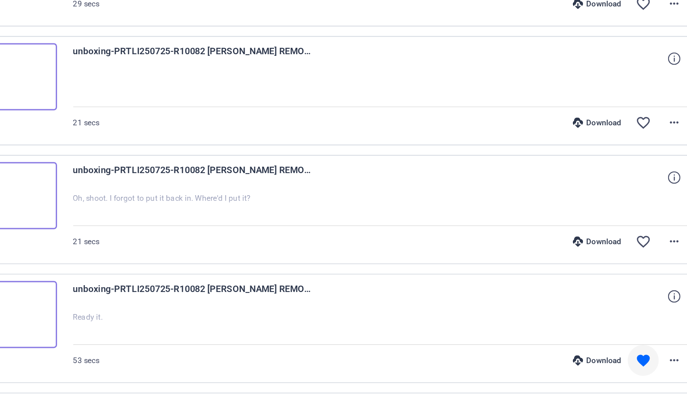
scroll to position [1345, 0]
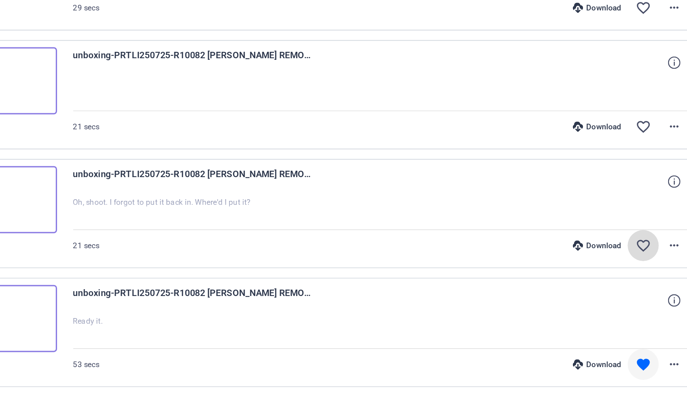
click at [640, 221] on mat-icon "favorite_border" at bounding box center [639, 219] width 10 height 10
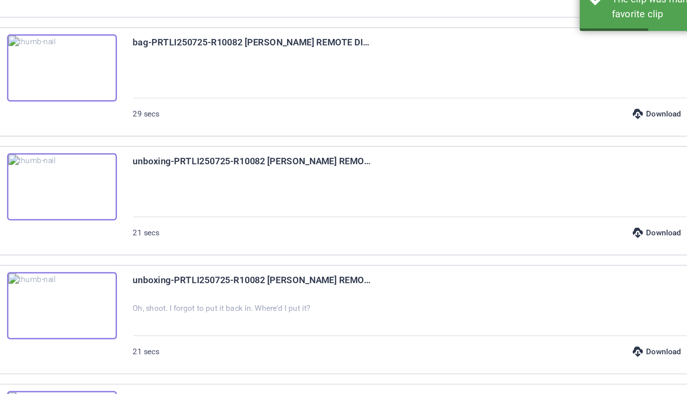
scroll to position [1265, 0]
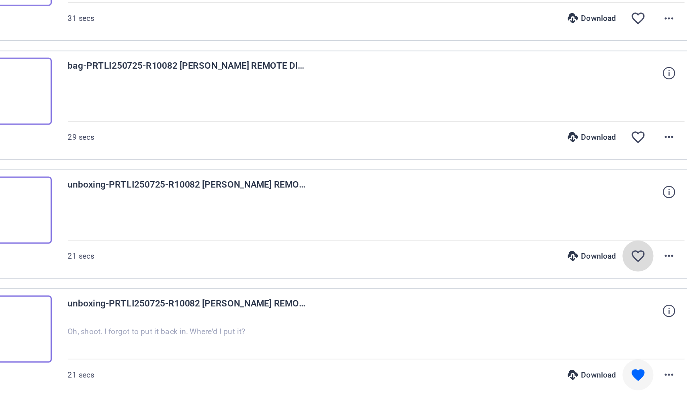
click at [640, 227] on mat-icon "favorite_border" at bounding box center [639, 226] width 10 height 10
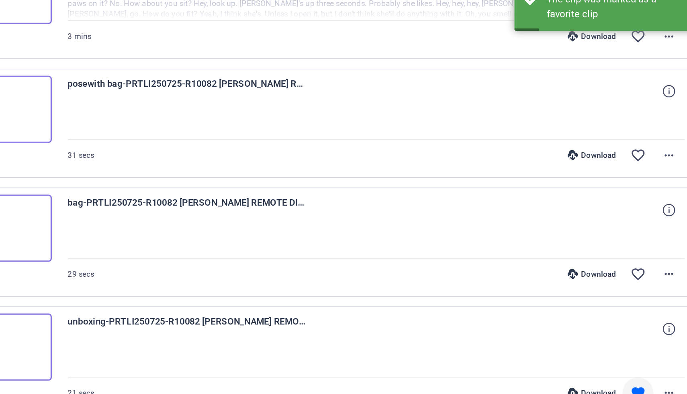
scroll to position [1155, 0]
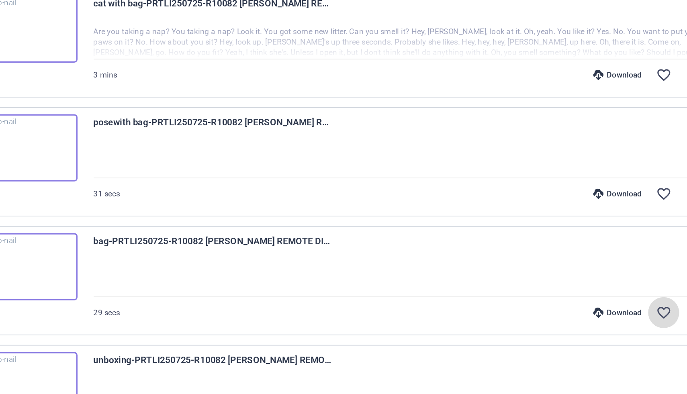
click at [639, 264] on mat-icon "favorite_border" at bounding box center [639, 261] width 10 height 10
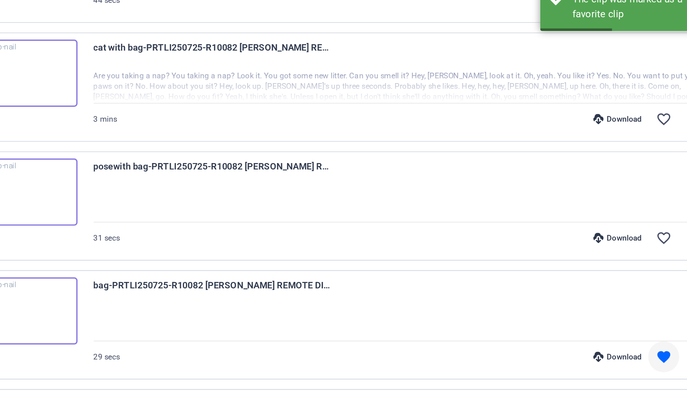
scroll to position [1127, 0]
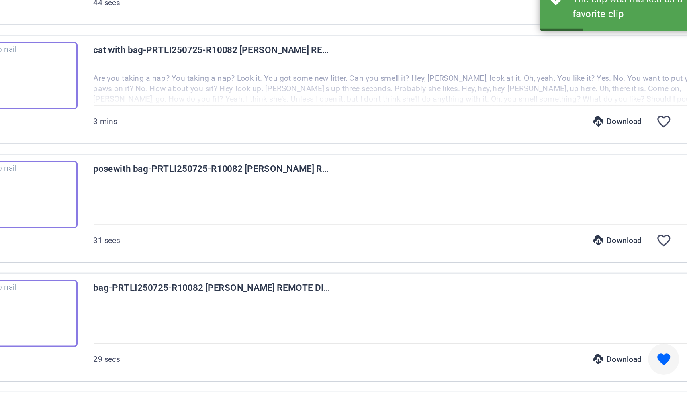
click at [260, 182] on img at bounding box center [240, 187] width 68 height 42
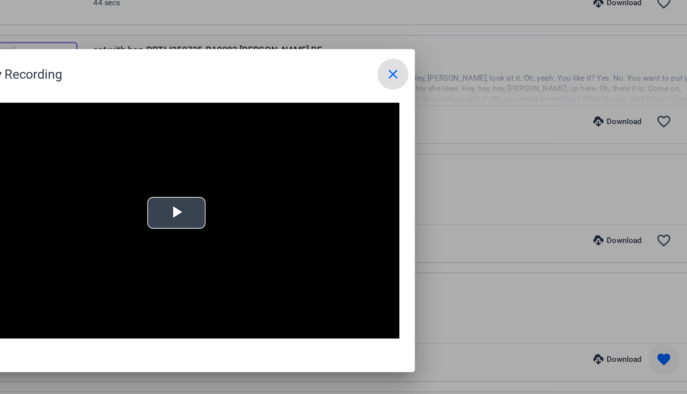
click at [336, 199] on span "Video Player" at bounding box center [336, 199] width 0 height 0
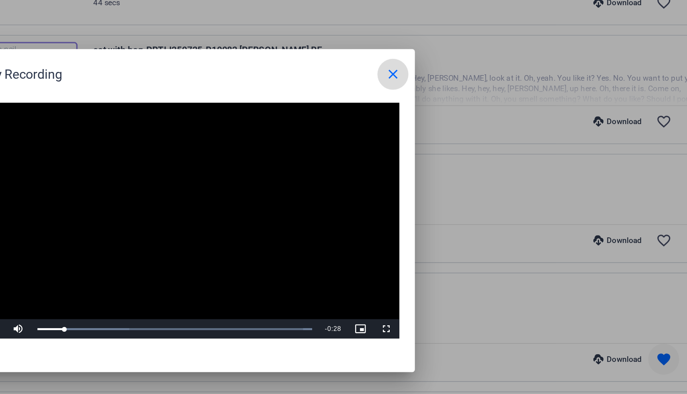
click at [468, 114] on mat-icon "close" at bounding box center [470, 113] width 10 height 10
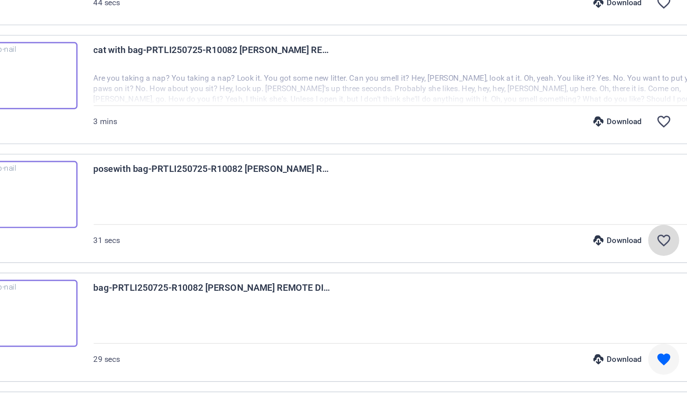
click at [636, 217] on mat-icon "favorite_border" at bounding box center [639, 216] width 10 height 10
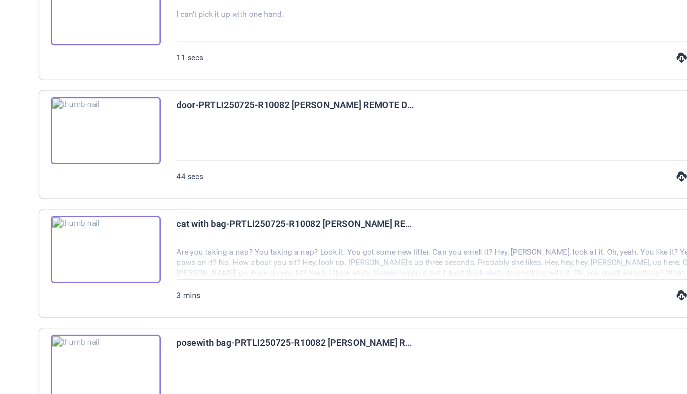
scroll to position [1018, 0]
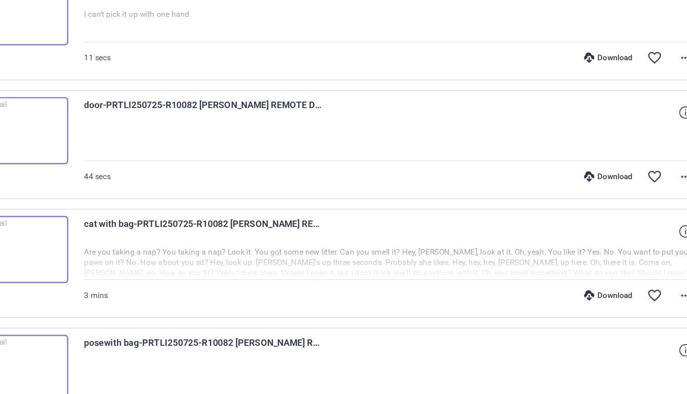
click at [260, 217] on img at bounding box center [240, 222] width 68 height 42
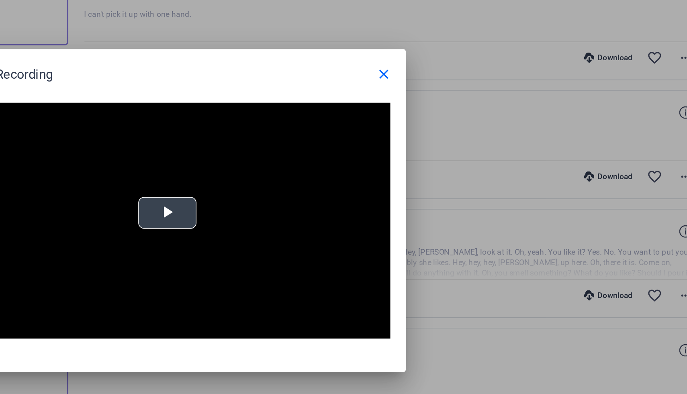
click at [336, 199] on span "Video Player" at bounding box center [336, 199] width 0 height 0
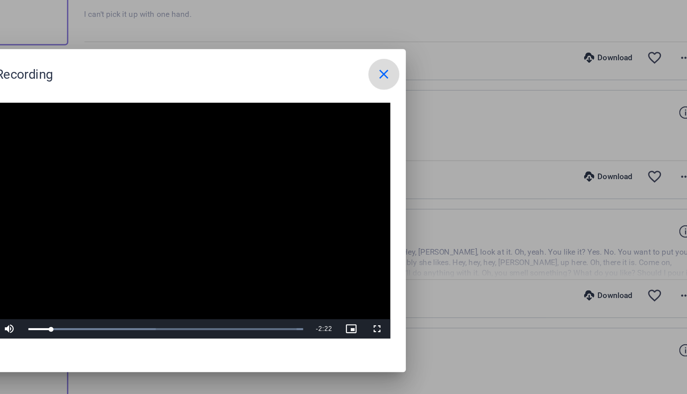
click at [473, 110] on mat-icon "close" at bounding box center [470, 113] width 10 height 10
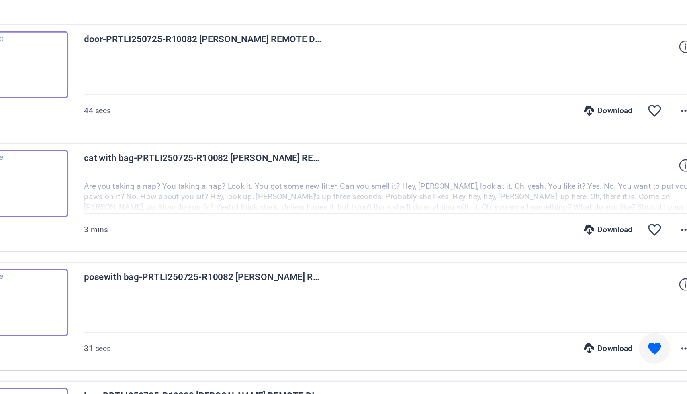
scroll to position [1047, 0]
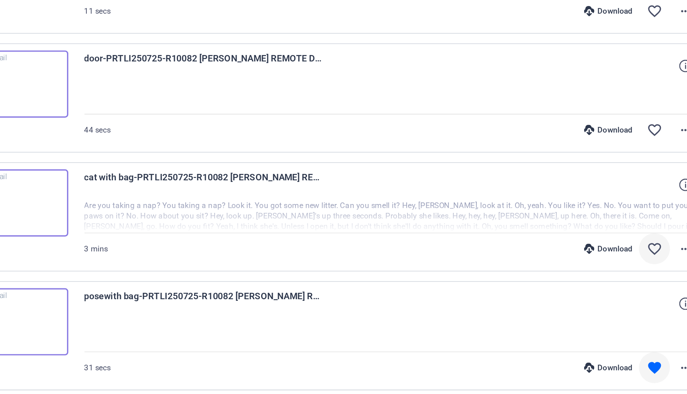
click at [642, 222] on mat-icon "favorite_border" at bounding box center [639, 221] width 10 height 10
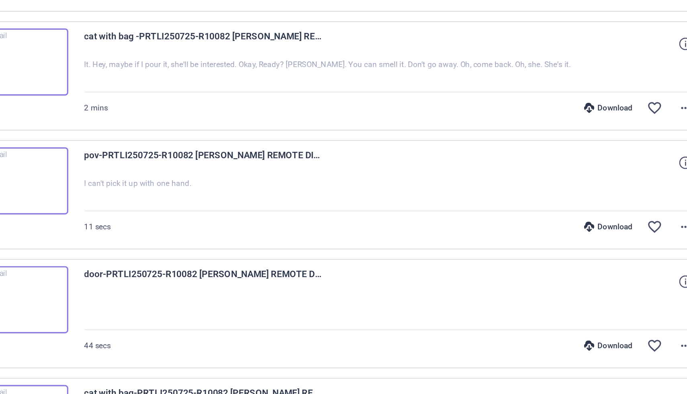
scroll to position [914, 0]
click at [239, 249] on img at bounding box center [240, 252] width 68 height 42
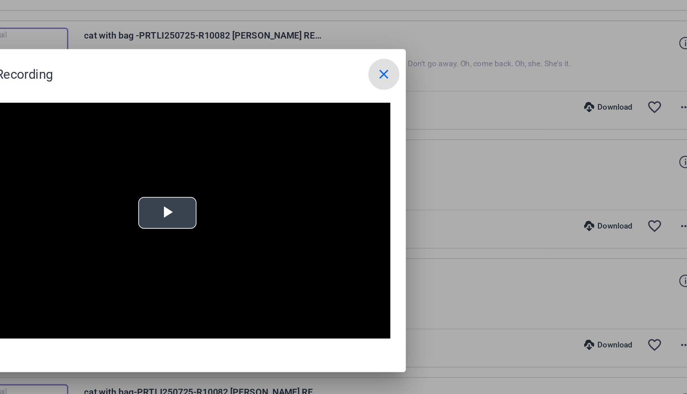
click at [336, 199] on span "Video Player" at bounding box center [336, 199] width 0 height 0
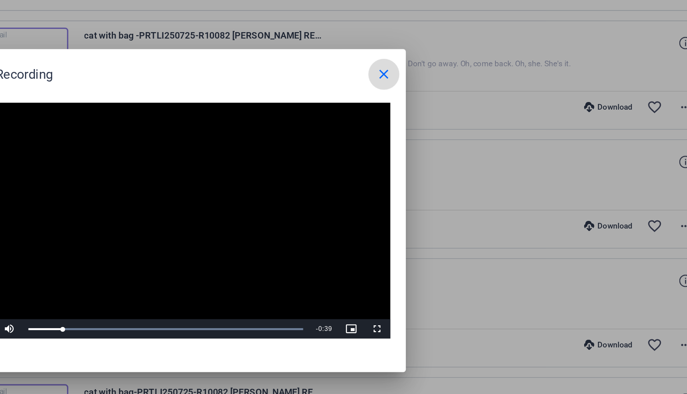
click at [471, 112] on mat-icon "close" at bounding box center [470, 113] width 10 height 10
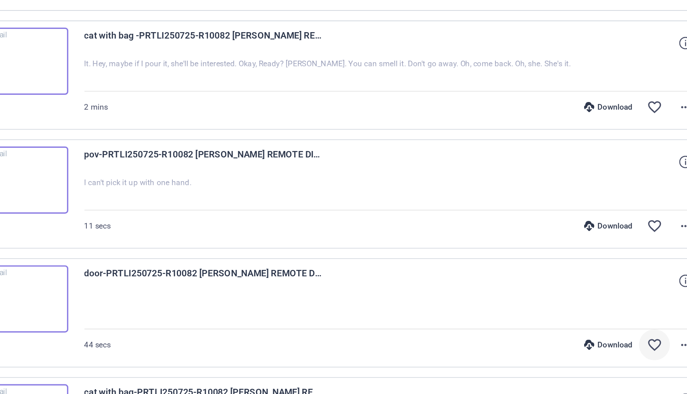
click at [641, 280] on mat-icon "favorite_border" at bounding box center [639, 281] width 10 height 10
click at [640, 209] on mat-icon "favorite_border" at bounding box center [639, 207] width 10 height 10
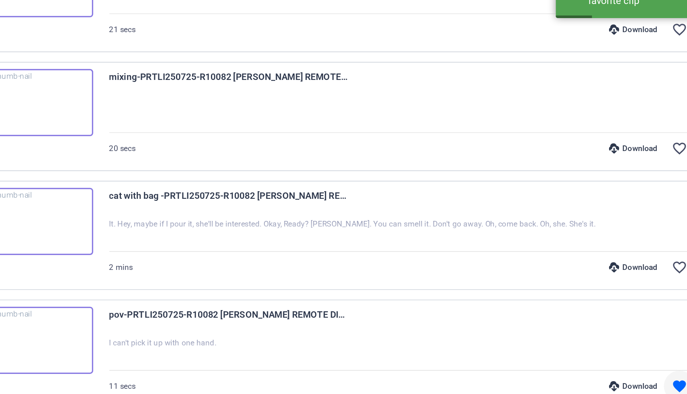
scroll to position [822, 0]
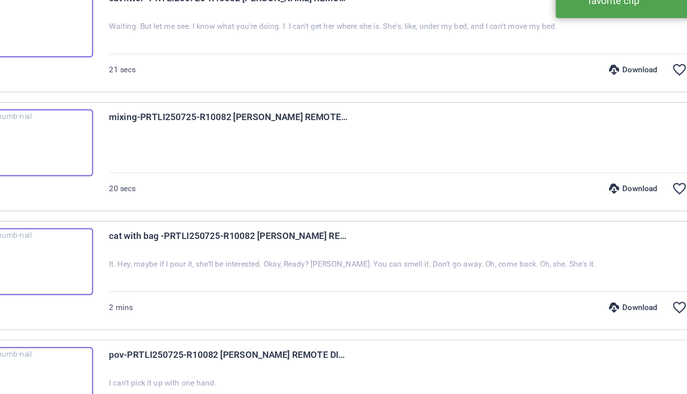
click at [239, 195] on img at bounding box center [240, 196] width 68 height 42
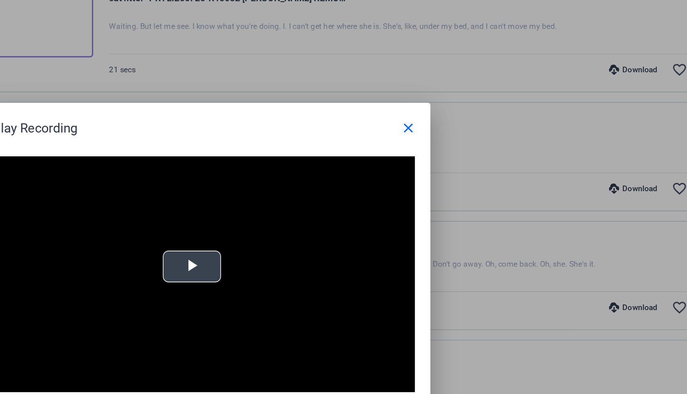
click at [336, 199] on span "Video Player" at bounding box center [336, 199] width 0 height 0
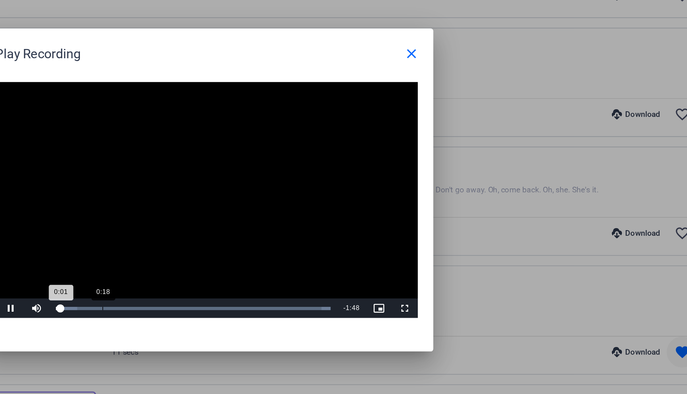
click at [278, 271] on div "0:18" at bounding box center [278, 271] width 0 height 2
click at [321, 270] on div "0:46" at bounding box center [321, 271] width 0 height 2
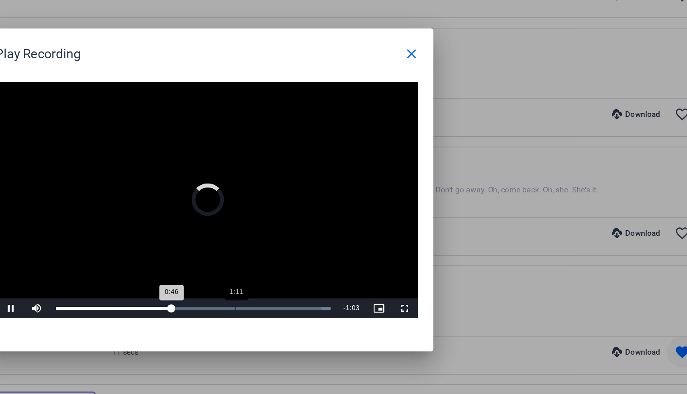
click at [361, 271] on div "Loaded : 100.00% 1:11 0:46" at bounding box center [334, 271] width 171 height 2
click at [382, 271] on div "Loaded : 100.00% 1:25 1:25" at bounding box center [334, 271] width 171 height 2
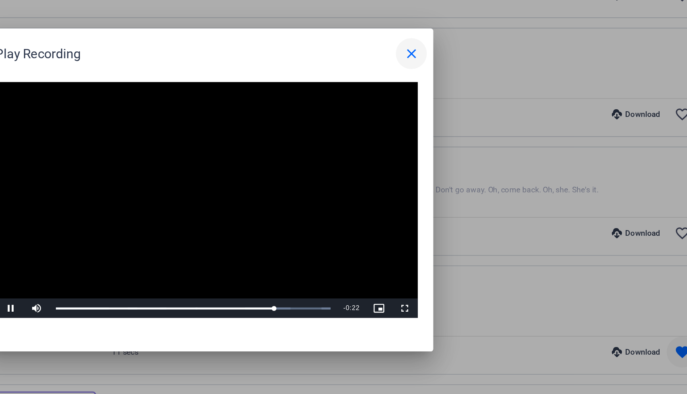
click at [475, 117] on span at bounding box center [470, 112] width 19 height 19
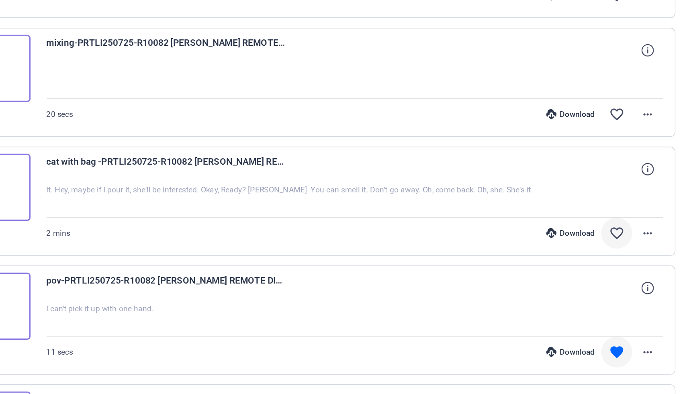
click at [639, 225] on mat-icon "favorite_border" at bounding box center [639, 224] width 10 height 10
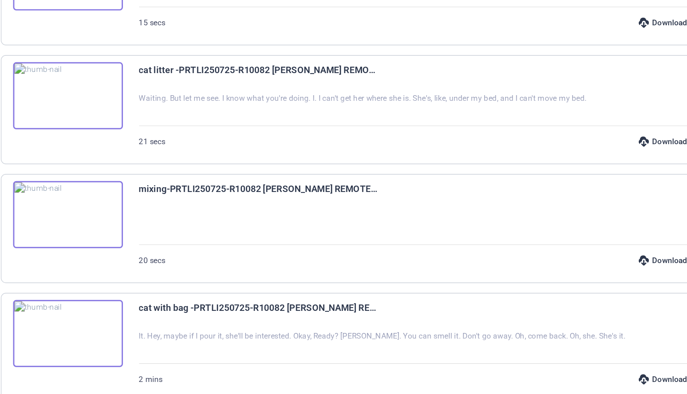
scroll to position [731, 0]
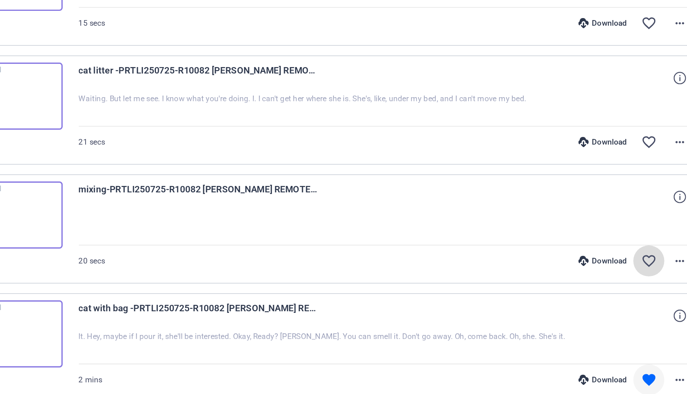
click at [639, 246] on mat-icon "favorite_border" at bounding box center [639, 242] width 10 height 10
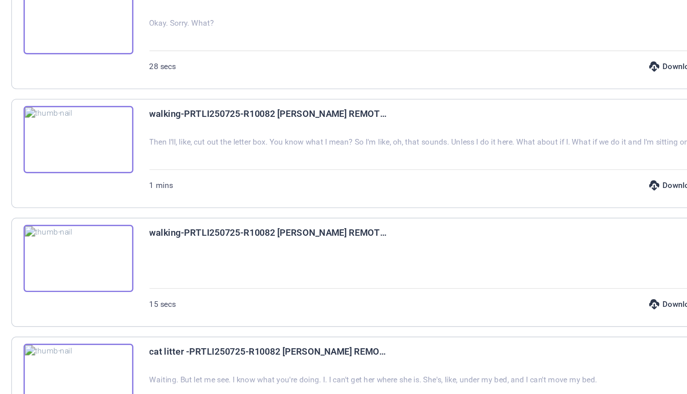
scroll to position [537, 0]
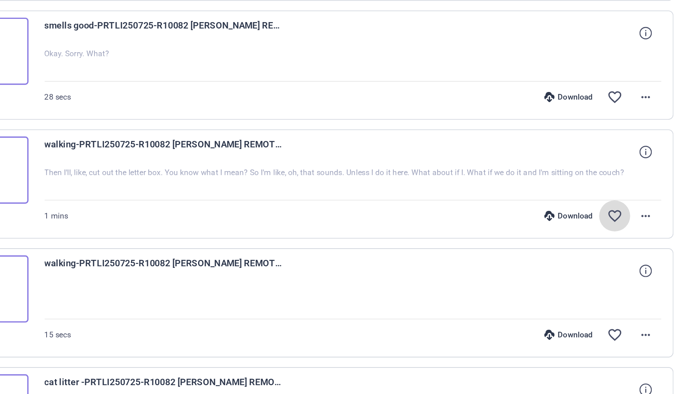
click at [642, 213] on mat-icon "favorite_border" at bounding box center [639, 214] width 10 height 10
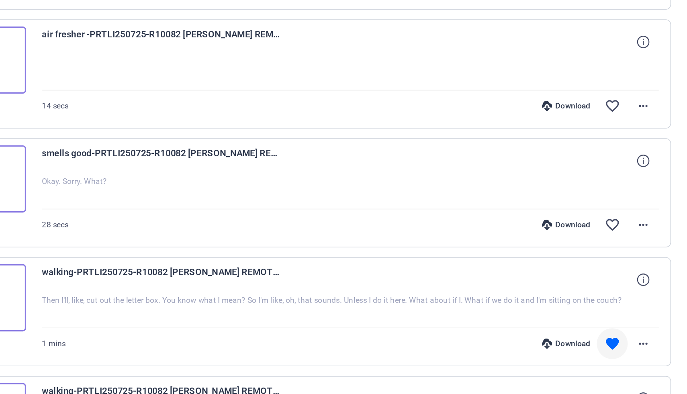
scroll to position [0, 0]
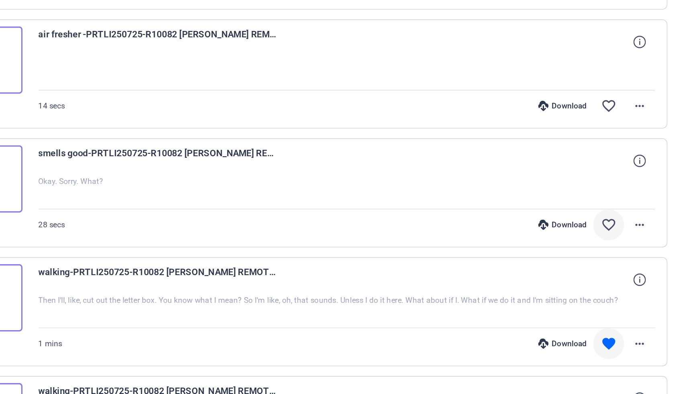
click at [641, 219] on mat-icon "favorite_border" at bounding box center [639, 219] width 10 height 10
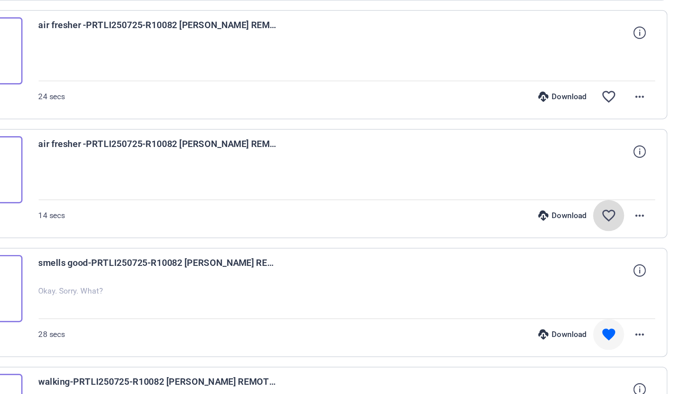
click at [636, 215] on mat-icon "favorite_border" at bounding box center [639, 214] width 10 height 10
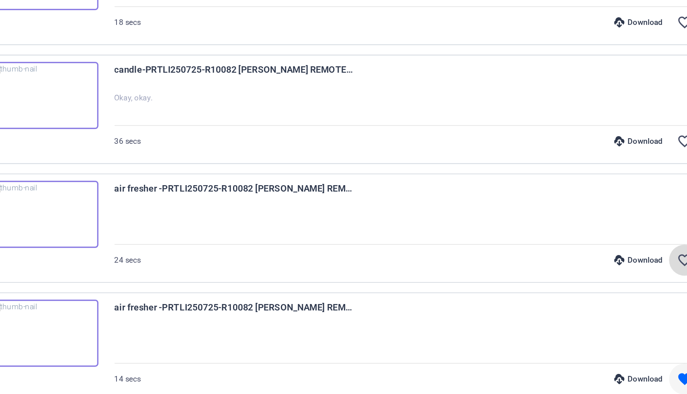
click at [637, 241] on mat-icon "favorite_border" at bounding box center [639, 241] width 10 height 10
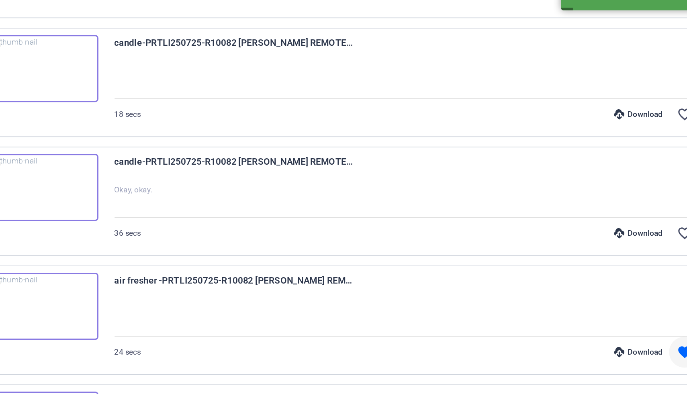
scroll to position [232, 0]
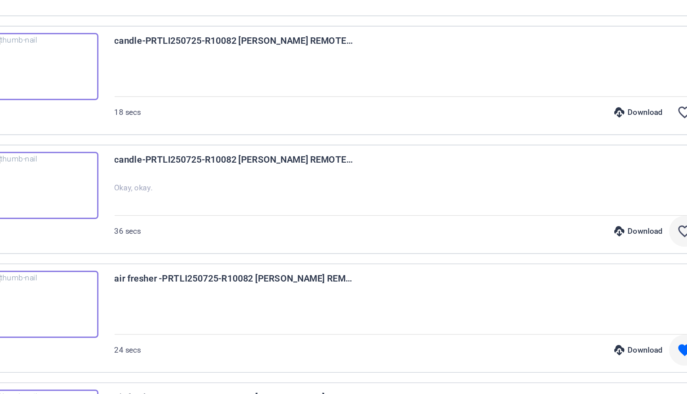
click at [638, 225] on mat-icon "favorite_border" at bounding box center [639, 223] width 10 height 10
click at [634, 146] on mat-icon "favorite_border" at bounding box center [639, 149] width 10 height 10
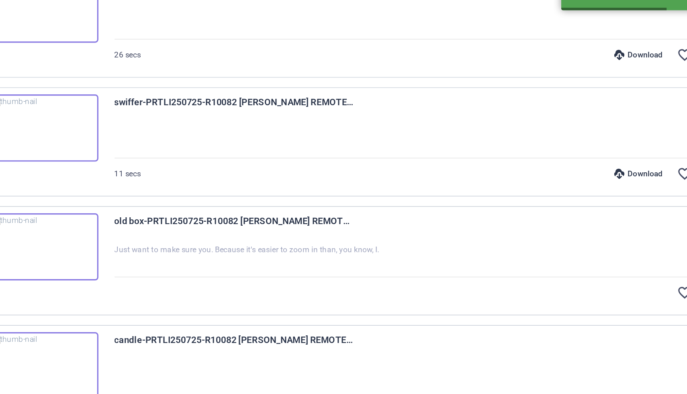
scroll to position [46, 0]
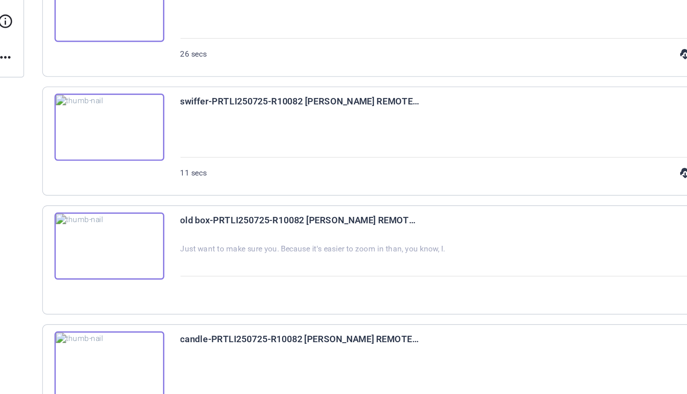
click at [252, 234] on img at bounding box center [240, 232] width 68 height 42
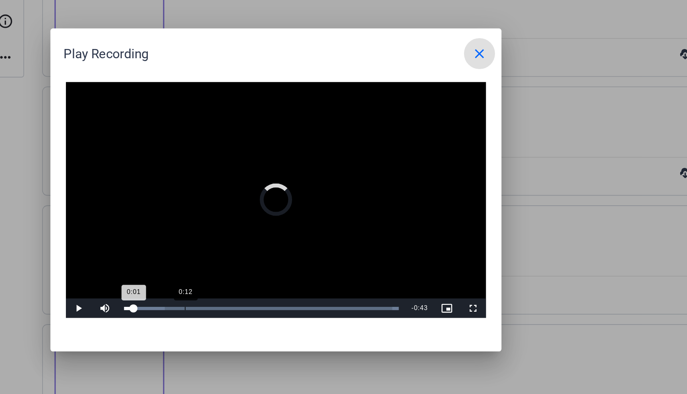
click at [287, 270] on div "Loaded : 100.00% 0:12 0:01" at bounding box center [334, 271] width 179 height 12
click at [312, 270] on div "0:20" at bounding box center [312, 271] width 0 height 2
click at [350, 270] on div "0:32" at bounding box center [350, 271] width 0 height 2
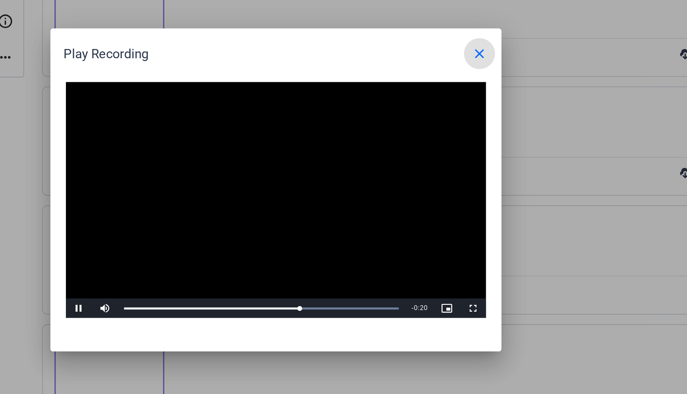
click at [472, 117] on span at bounding box center [470, 112] width 19 height 19
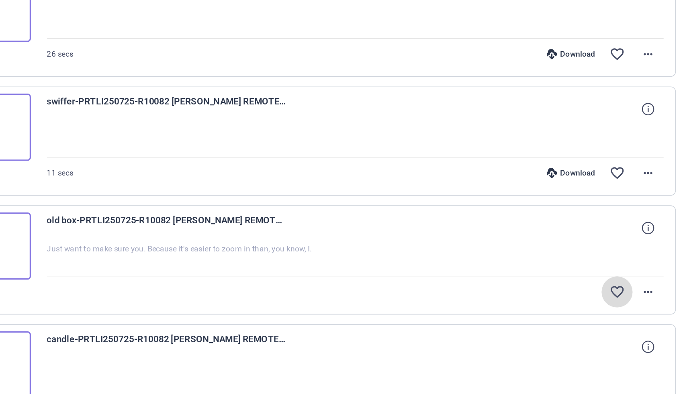
click at [639, 260] on mat-icon "favorite_border" at bounding box center [639, 261] width 10 height 10
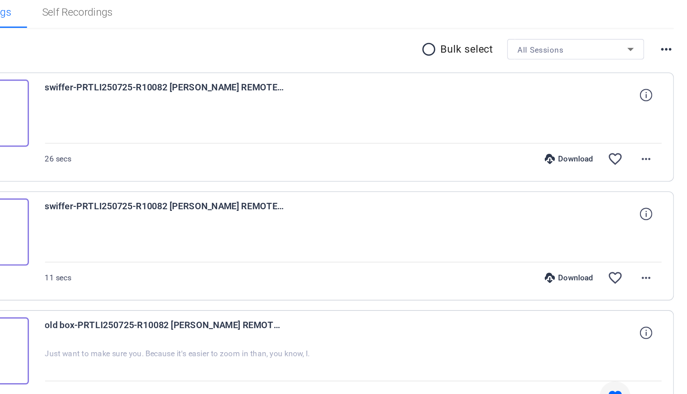
scroll to position [0, 0]
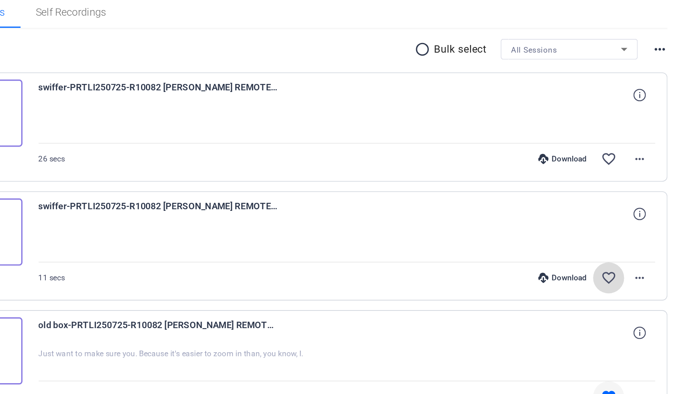
click at [639, 232] on mat-icon "favorite_border" at bounding box center [639, 233] width 10 height 10
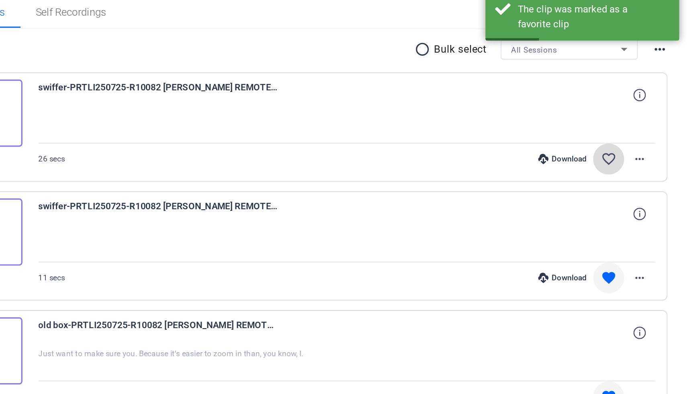
click at [635, 163] on mat-icon "favorite_border" at bounding box center [639, 159] width 10 height 10
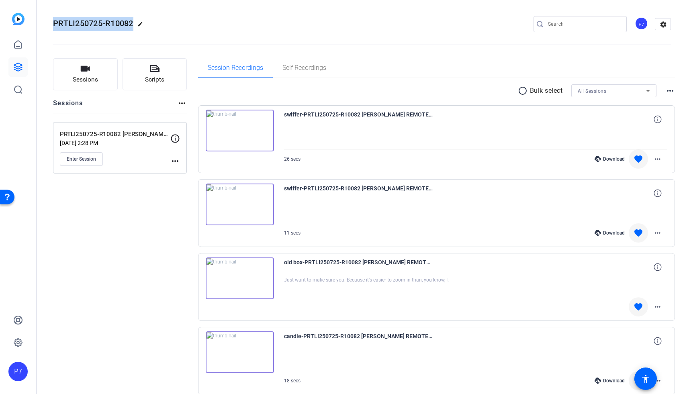
drag, startPoint x: 133, startPoint y: 25, endPoint x: 53, endPoint y: 20, distance: 79.7
click at [53, 20] on span "PRTLI250725-R10082" at bounding box center [93, 23] width 80 height 10
copy span "PRTLI250725-R10082"
